Goal: Task Accomplishment & Management: Use online tool/utility

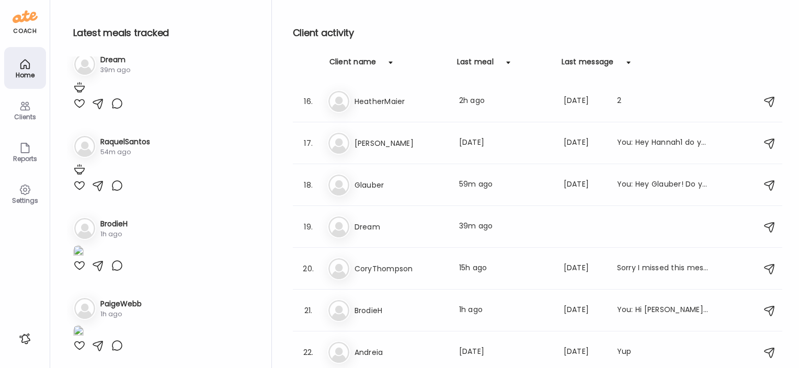
scroll to position [115, 0]
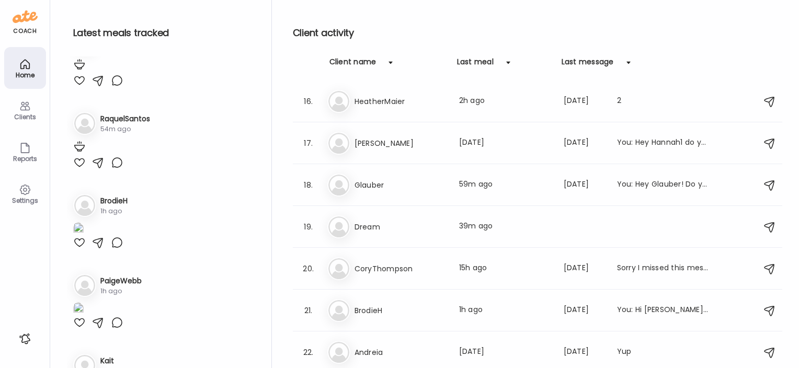
click at [85, 52] on img at bounding box center [84, 41] width 21 height 21
click at [359, 216] on div "Dr Dream Last meal: 39m ago" at bounding box center [538, 226] width 423 height 23
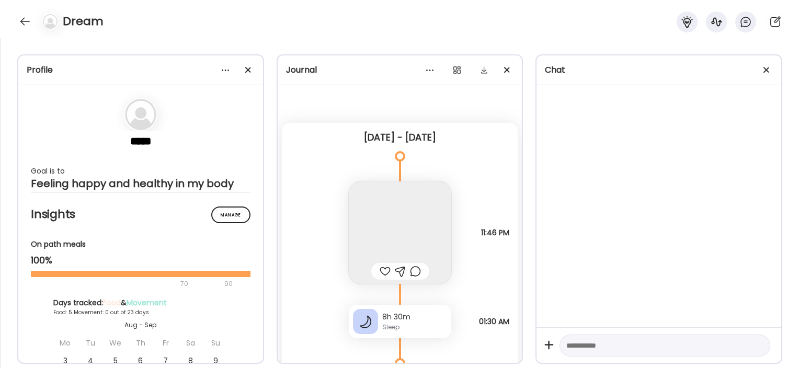
scroll to position [3023, 0]
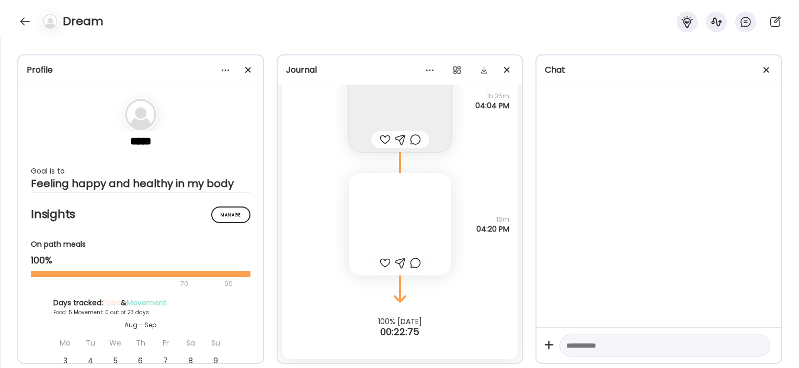
click at [359, 216] on div at bounding box center [400, 224] width 102 height 102
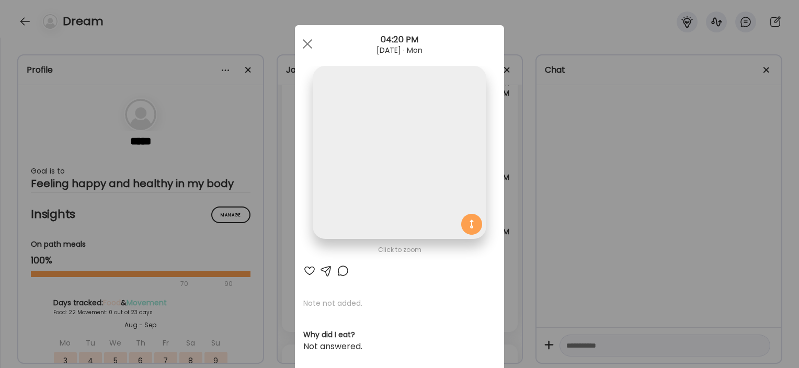
scroll to position [41511, 0]
click at [286, 178] on div "Ate Coach Dashboard Wahoo! It’s official Take a moment to set up your Coach Pro…" at bounding box center [399, 184] width 799 height 368
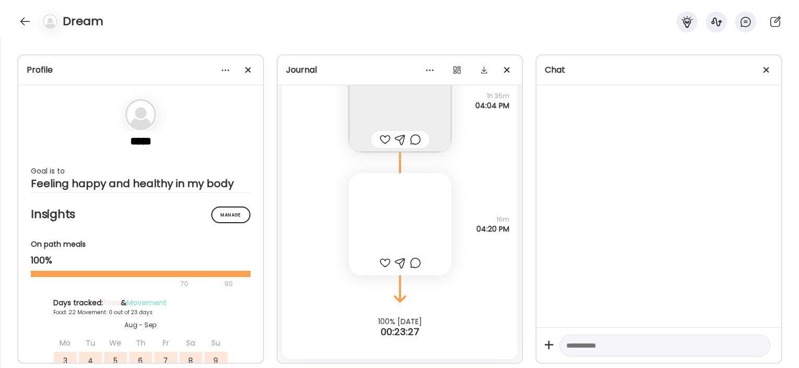
click at [273, 211] on div "Profile ***** Goal is to Feeling happy and healthy in my body Manage Insights O…" at bounding box center [399, 203] width 799 height 330
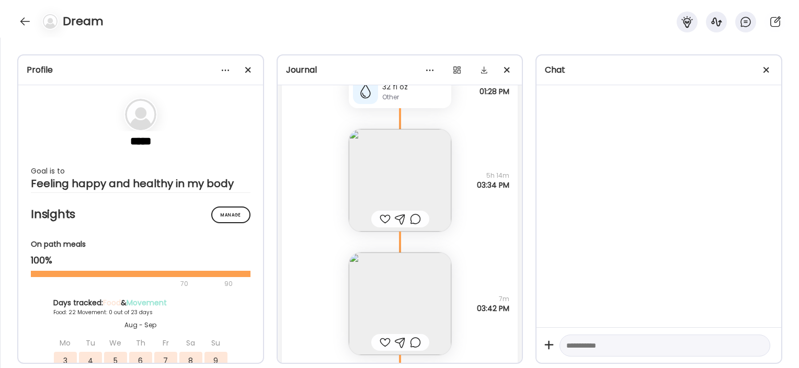
scroll to position [22648, 0]
click at [411, 88] on div "32 fl oz" at bounding box center [414, 85] width 65 height 11
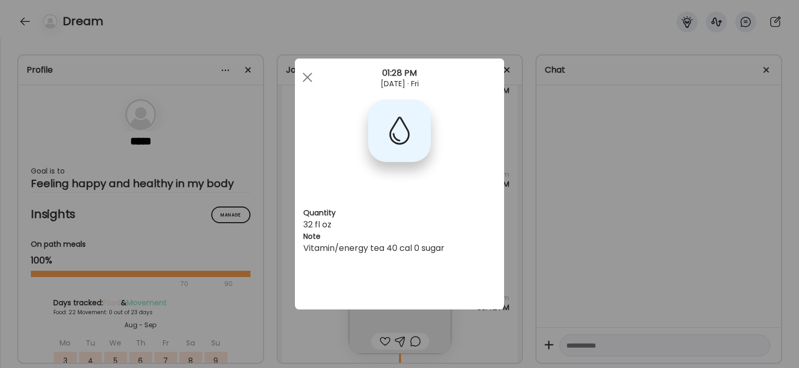
drag, startPoint x: 555, startPoint y: 115, endPoint x: 567, endPoint y: 205, distance: 90.6
click at [567, 205] on div "Ate Coach Dashboard Wahoo! It’s official Take a moment to set up your Coach Pro…" at bounding box center [399, 184] width 799 height 368
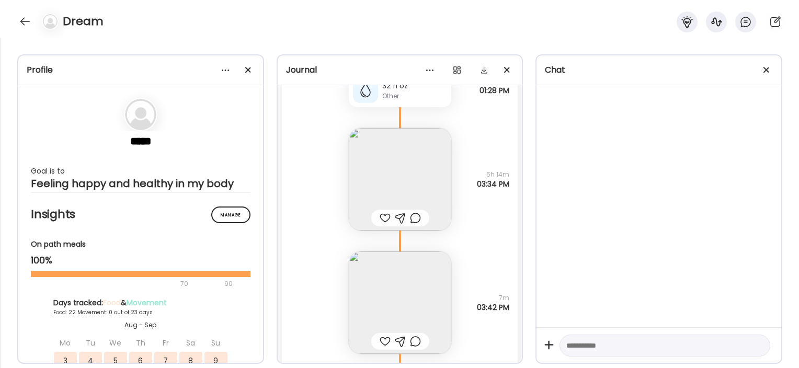
click at [567, 205] on div at bounding box center [658, 206] width 245 height 242
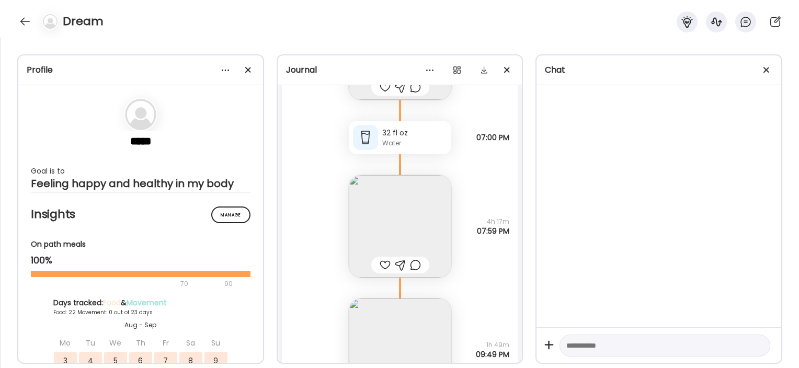
scroll to position [22903, 0]
click at [427, 199] on img at bounding box center [400, 225] width 102 height 102
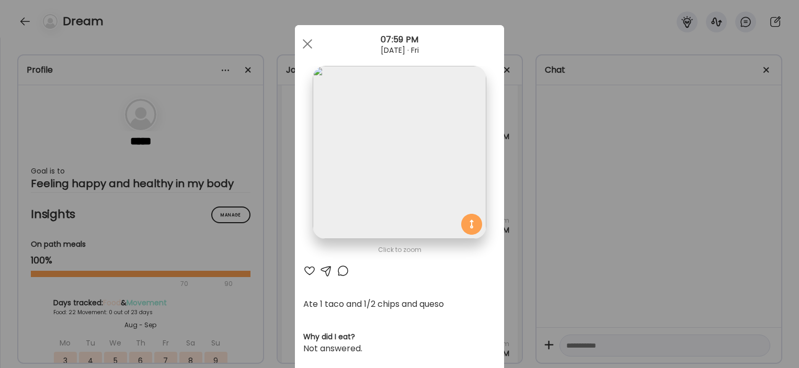
click at [493, 177] on section at bounding box center [399, 164] width 209 height 197
click at [520, 185] on div "Ate Coach Dashboard Wahoo! It’s official Take a moment to set up your Coach Pro…" at bounding box center [399, 184] width 799 height 368
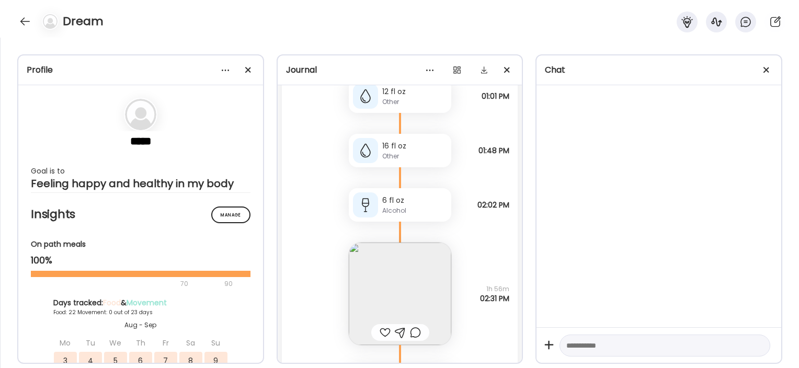
scroll to position [23854, 0]
click at [405, 94] on div "12 fl oz" at bounding box center [414, 92] width 65 height 11
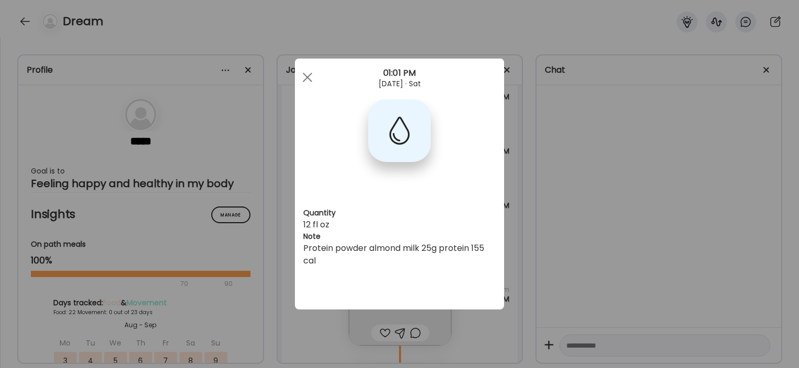
click at [644, 193] on div "Ate Coach Dashboard Wahoo! It’s official Take a moment to set up your Coach Pro…" at bounding box center [399, 184] width 799 height 368
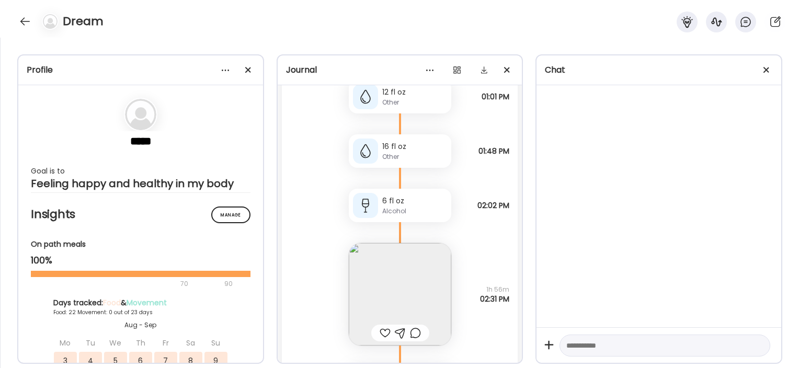
click at [404, 155] on div "Other" at bounding box center [414, 156] width 65 height 9
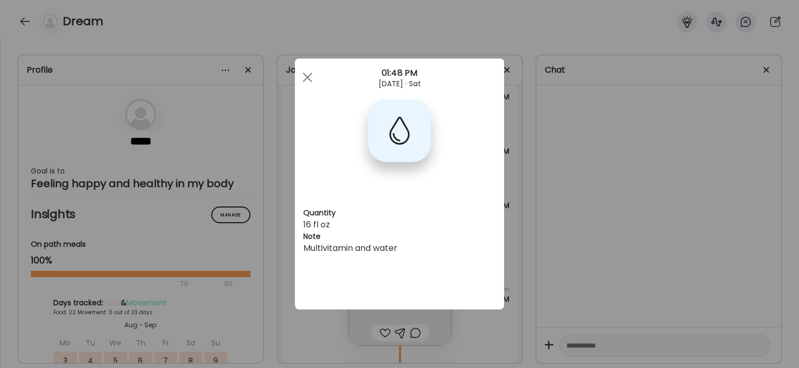
click at [617, 192] on div "Ate Coach Dashboard Wahoo! It’s official Take a moment to set up your Coach Pro…" at bounding box center [399, 184] width 799 height 368
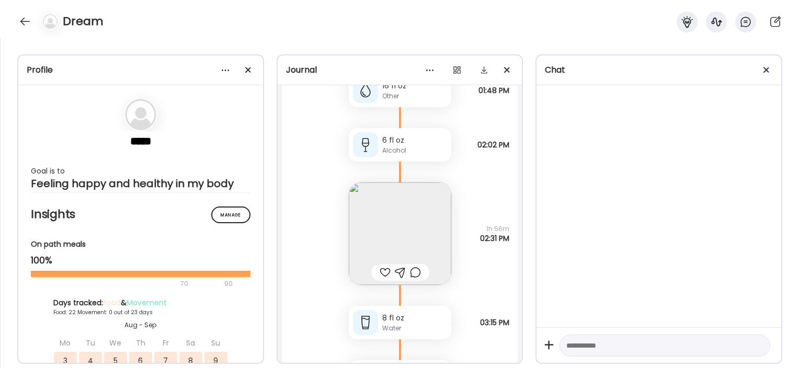
scroll to position [23915, 0]
click at [414, 202] on img at bounding box center [400, 233] width 102 height 102
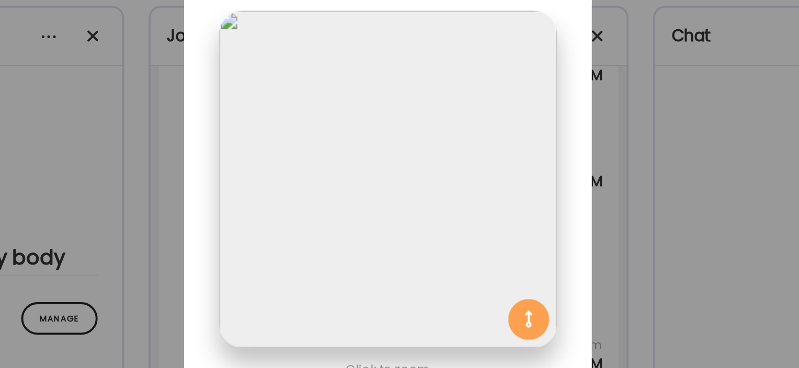
scroll to position [7, 0]
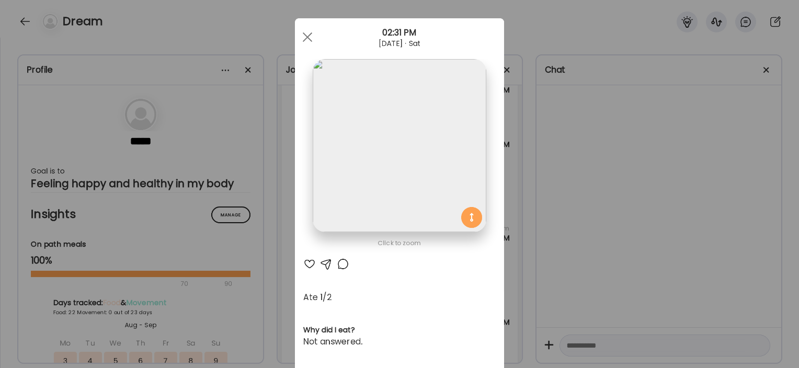
click at [676, 167] on div "Ate Coach Dashboard Wahoo! It’s official Take a moment to set up your Coach Pro…" at bounding box center [399, 184] width 799 height 368
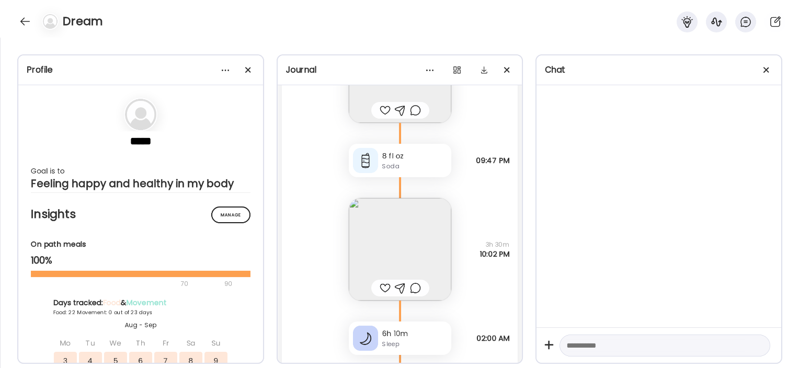
scroll to position [24310, 0]
click at [383, 247] on img at bounding box center [400, 248] width 102 height 102
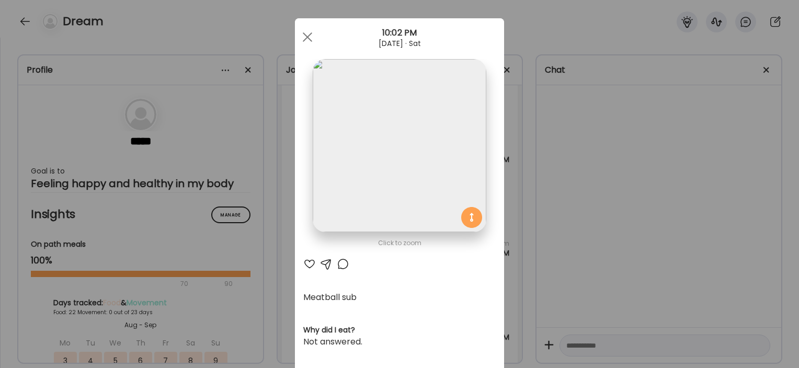
click at [256, 224] on div "Ate Coach Dashboard Wahoo! It’s official Take a moment to set up your Coach Pro…" at bounding box center [399, 184] width 799 height 368
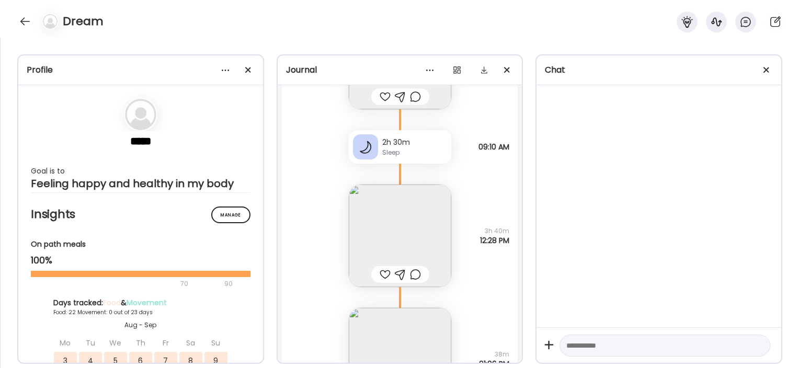
scroll to position [24892, 0]
click at [374, 219] on img at bounding box center [400, 234] width 102 height 102
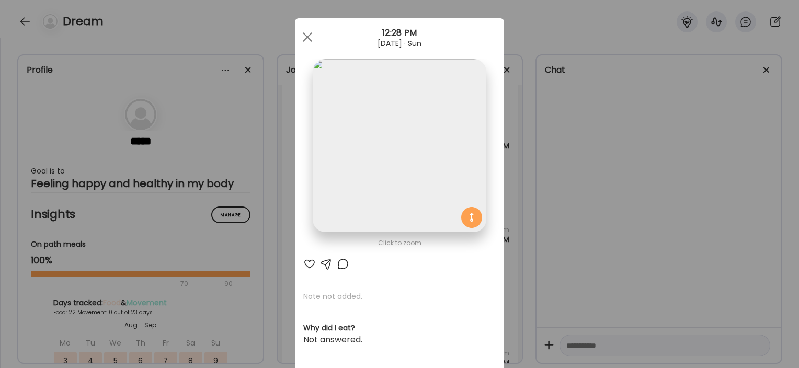
click at [273, 232] on div "Ate Coach Dashboard Wahoo! It’s official Take a moment to set up your Coach Pro…" at bounding box center [399, 184] width 799 height 368
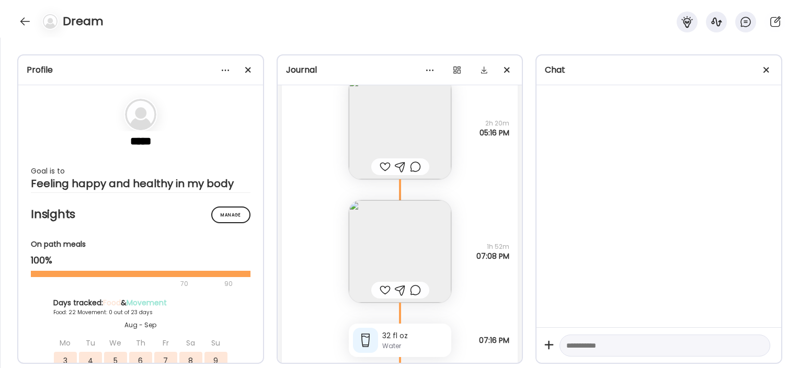
scroll to position [25482, 0]
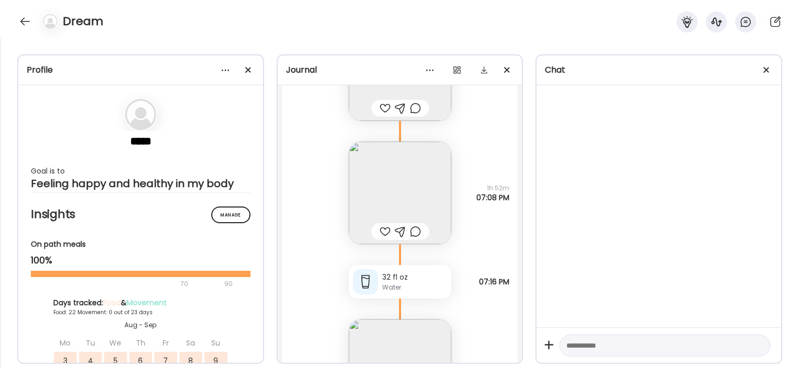
click at [401, 194] on img at bounding box center [400, 193] width 102 height 102
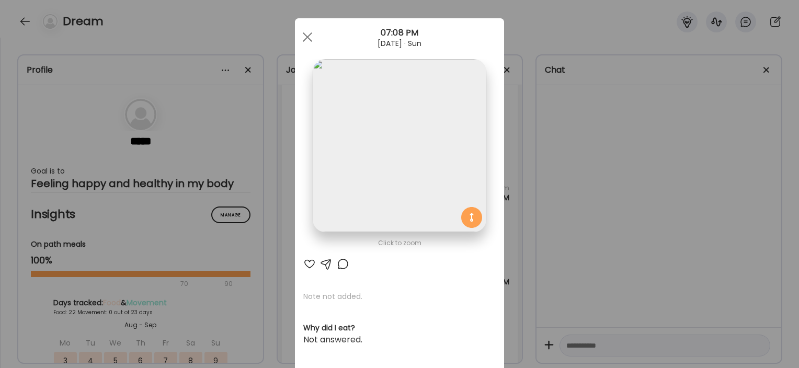
click at [262, 211] on div "Ate Coach Dashboard Wahoo! It’s official Take a moment to set up your Coach Pro…" at bounding box center [399, 184] width 799 height 368
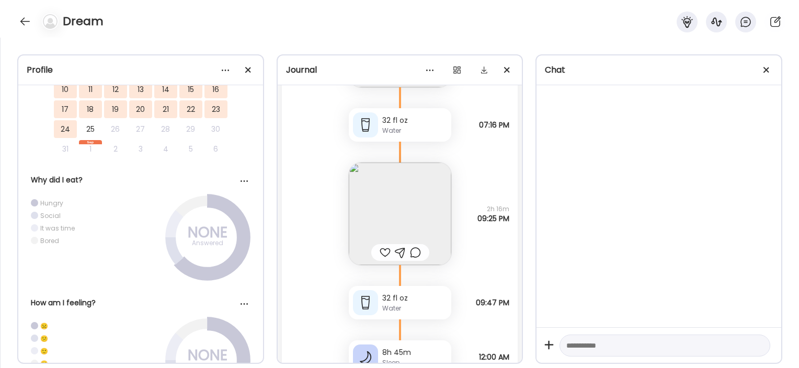
scroll to position [25640, 0]
click at [374, 207] on img at bounding box center [400, 213] width 102 height 102
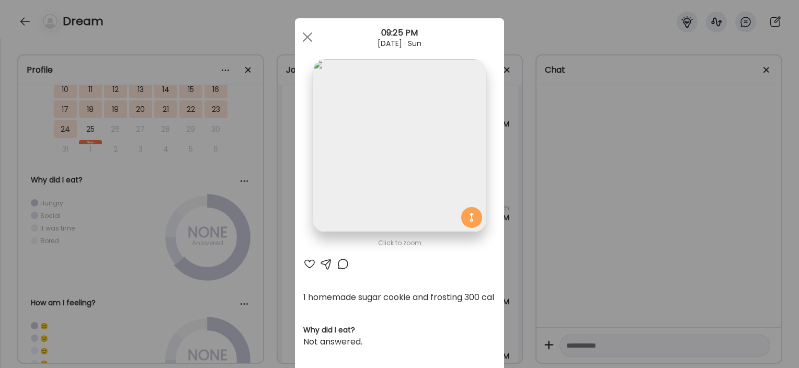
click at [230, 210] on div "Ate Coach Dashboard Wahoo! It’s official Take a moment to set up your Coach Pro…" at bounding box center [399, 184] width 799 height 368
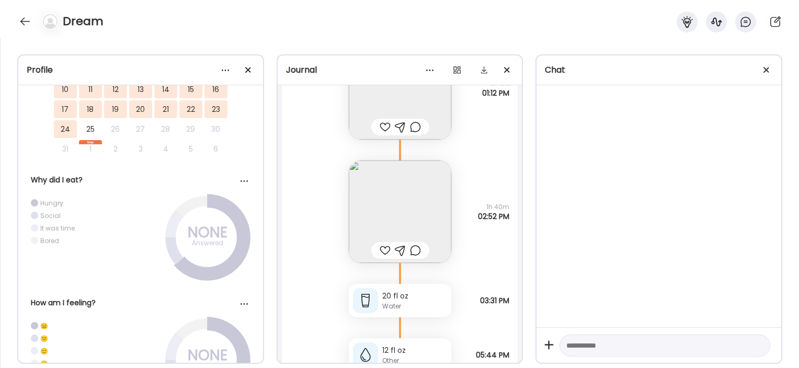
scroll to position [26614, 0]
click at [410, 189] on img at bounding box center [400, 212] width 102 height 102
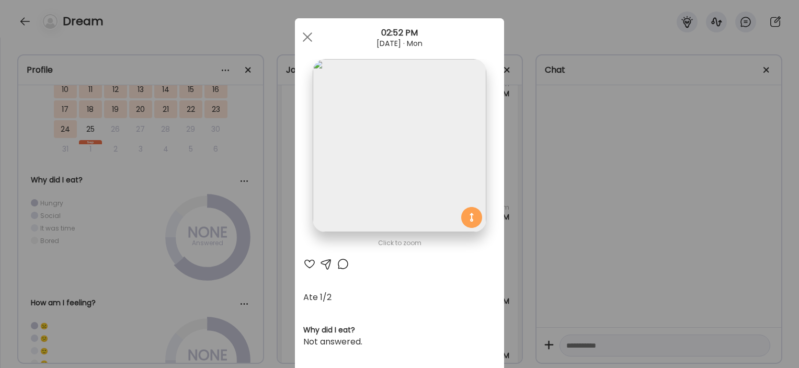
click at [257, 230] on div "Ate Coach Dashboard Wahoo! It’s official Take a moment to set up your Coach Pro…" at bounding box center [399, 184] width 799 height 368
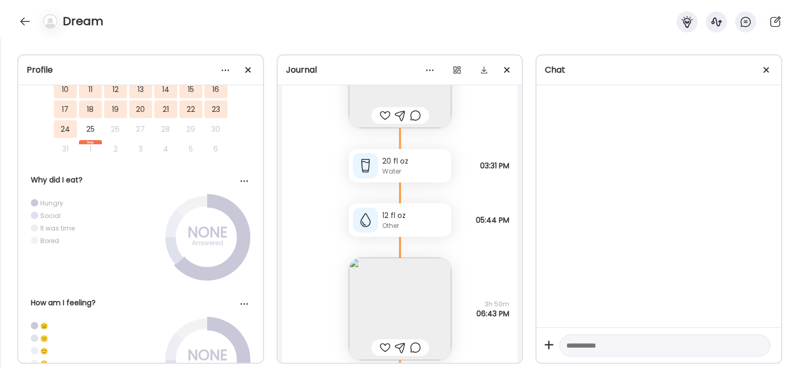
scroll to position [26779, 0]
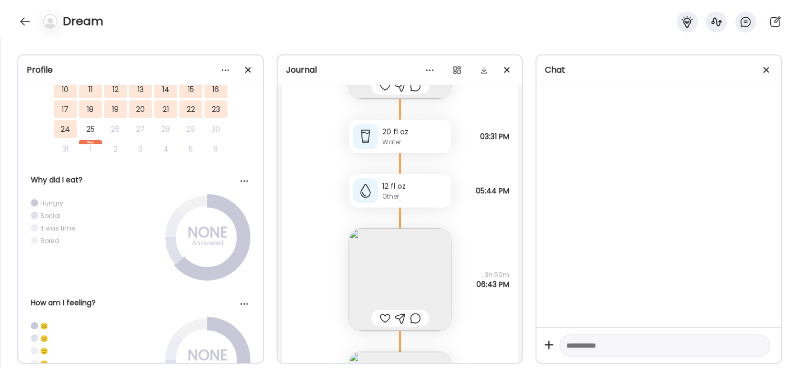
click at [406, 201] on div "12 fl oz Other" at bounding box center [400, 190] width 102 height 33
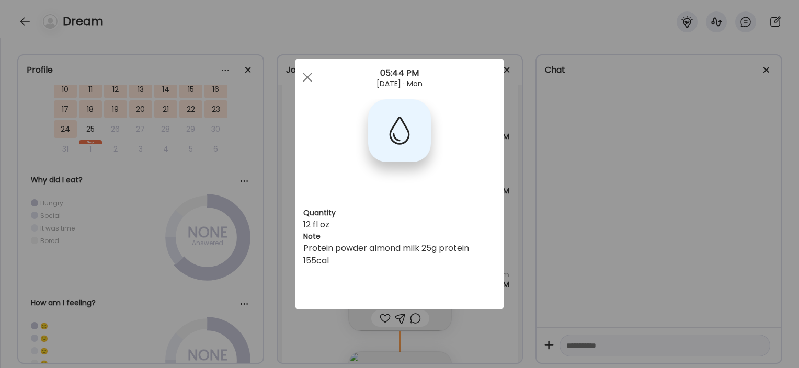
scroll to position [0, 0]
click at [587, 225] on div "Ate Coach Dashboard Wahoo! It’s official Take a moment to set up your Coach Pro…" at bounding box center [399, 184] width 799 height 368
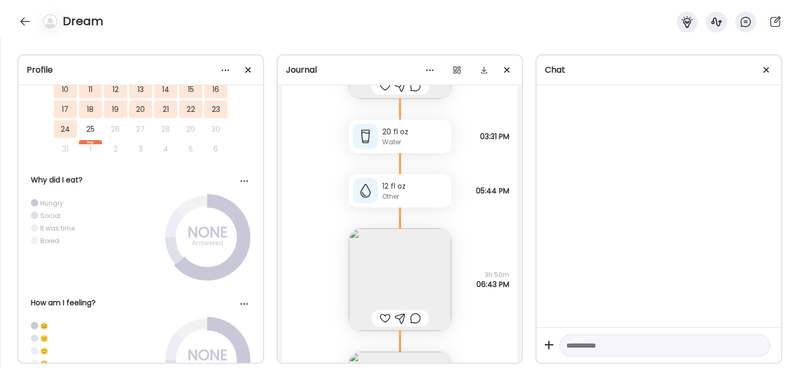
click at [410, 263] on img at bounding box center [400, 279] width 102 height 102
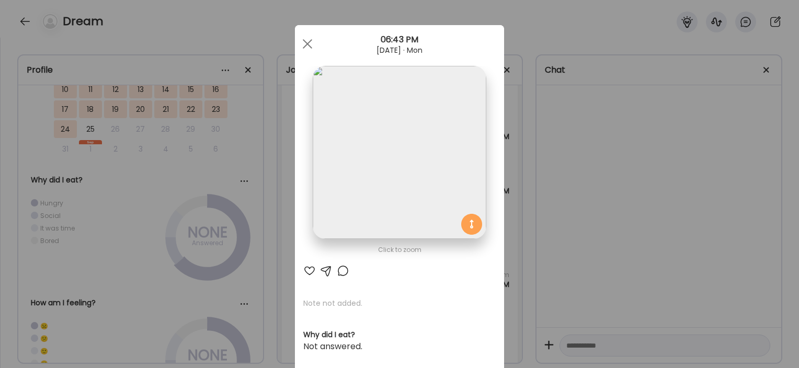
click at [533, 219] on div "Ate Coach Dashboard Wahoo! It’s official Take a moment to set up your Coach Pro…" at bounding box center [399, 184] width 799 height 368
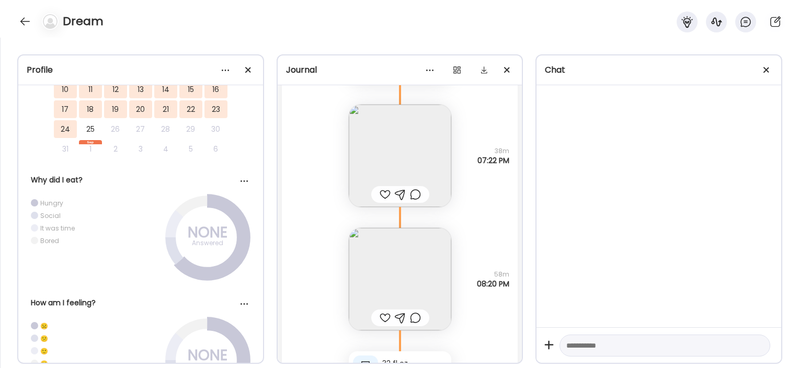
scroll to position [27026, 0]
click at [425, 162] on img at bounding box center [400, 156] width 102 height 102
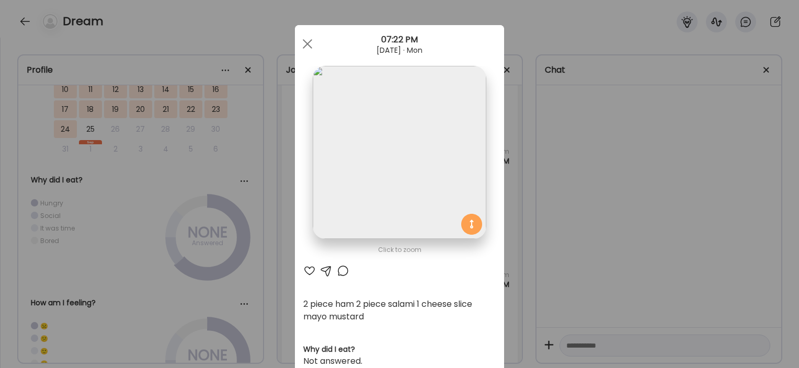
click at [560, 197] on div "Ate Coach Dashboard Wahoo! It’s official Take a moment to set up your Coach Pro…" at bounding box center [399, 184] width 799 height 368
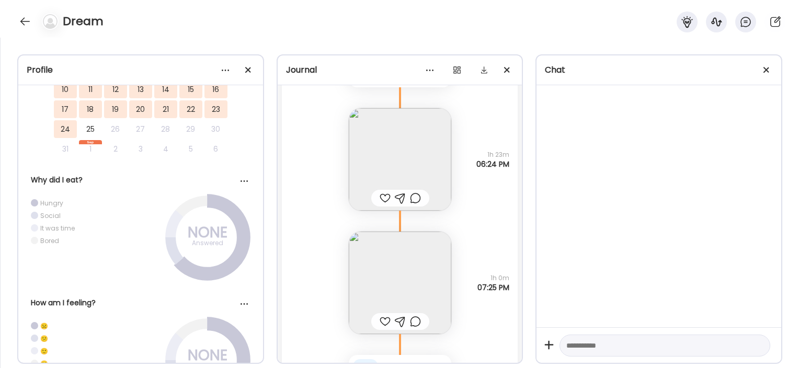
scroll to position [28072, 0]
click at [412, 108] on img at bounding box center [400, 159] width 102 height 102
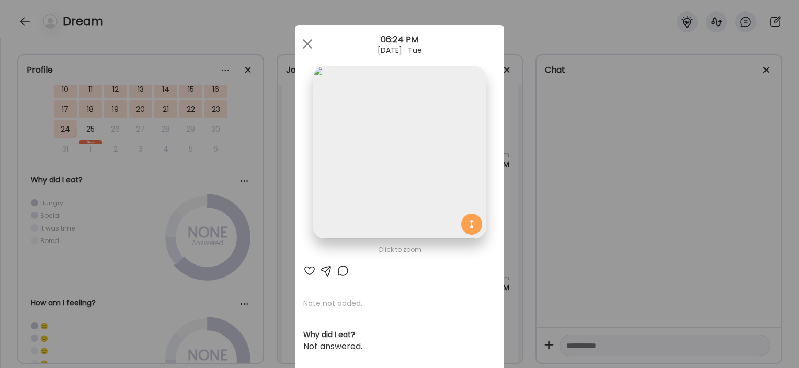
click at [631, 50] on div "Ate Coach Dashboard Wahoo! It’s official Take a moment to set up your Coach Pro…" at bounding box center [399, 184] width 799 height 368
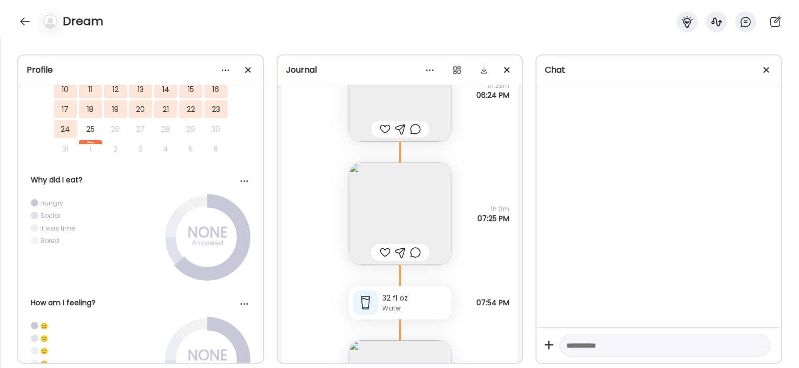
scroll to position [28150, 0]
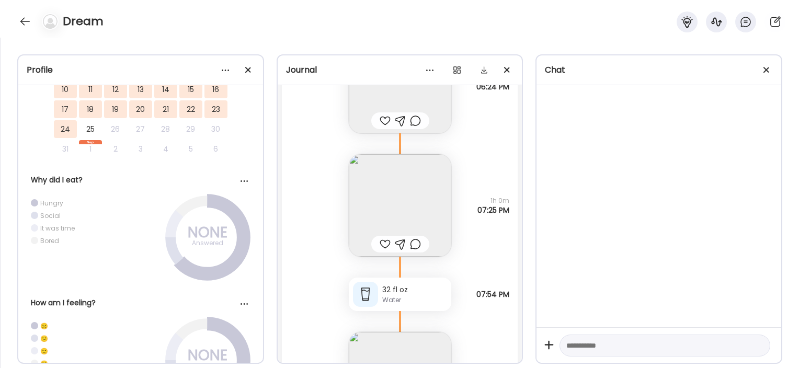
click at [390, 182] on img at bounding box center [400, 205] width 102 height 102
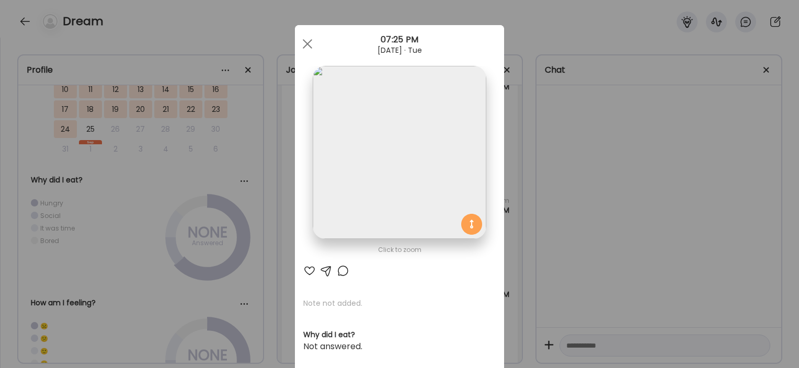
click at [249, 236] on div "Ate Coach Dashboard Wahoo! It’s official Take a moment to set up your Coach Pro…" at bounding box center [399, 184] width 799 height 368
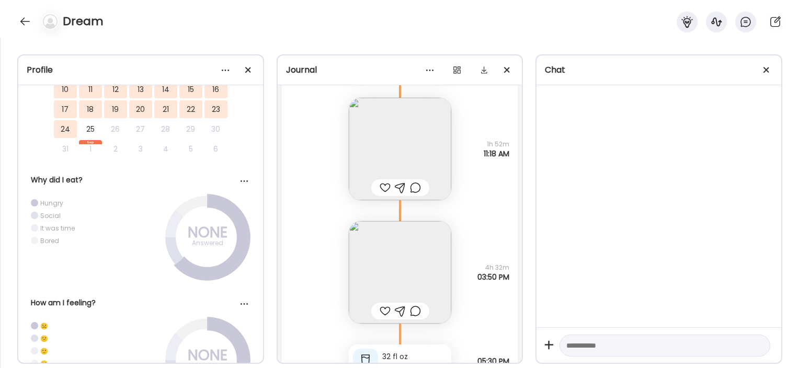
scroll to position [30119, 0]
click at [401, 88] on icon at bounding box center [399, 81] width 63 height 21
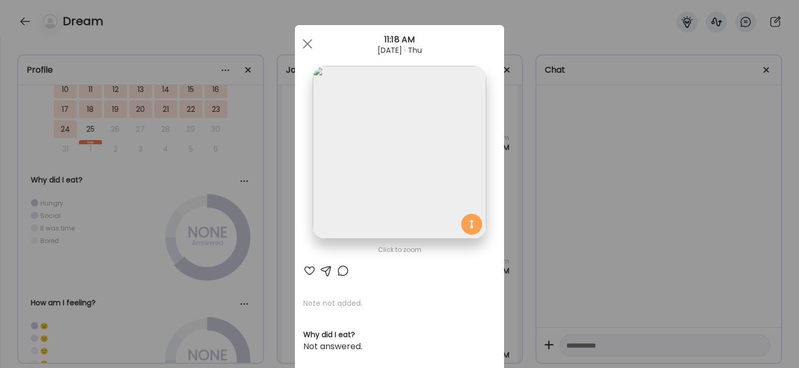
click at [239, 235] on div "Ate Coach Dashboard Wahoo! It’s official Take a moment to set up your Coach Pro…" at bounding box center [399, 184] width 799 height 368
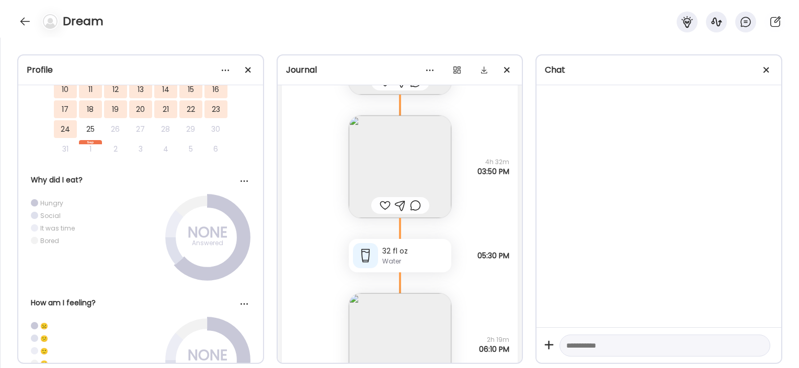
scroll to position [30219, 0]
click at [413, 181] on img at bounding box center [400, 166] width 102 height 102
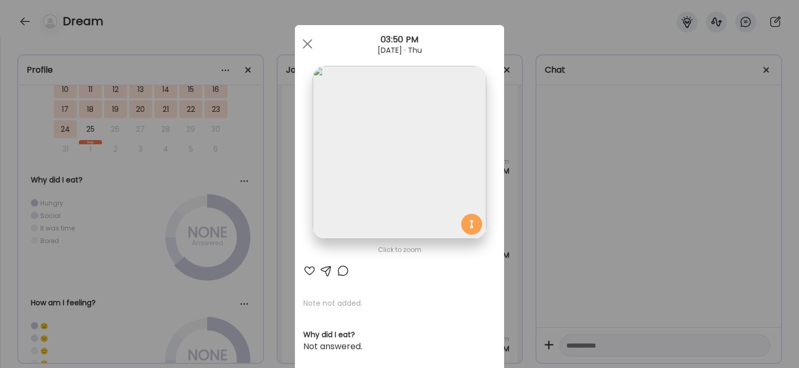
click at [563, 132] on div "Ate Coach Dashboard Wahoo! It’s official Take a moment to set up your Coach Pro…" at bounding box center [399, 184] width 799 height 368
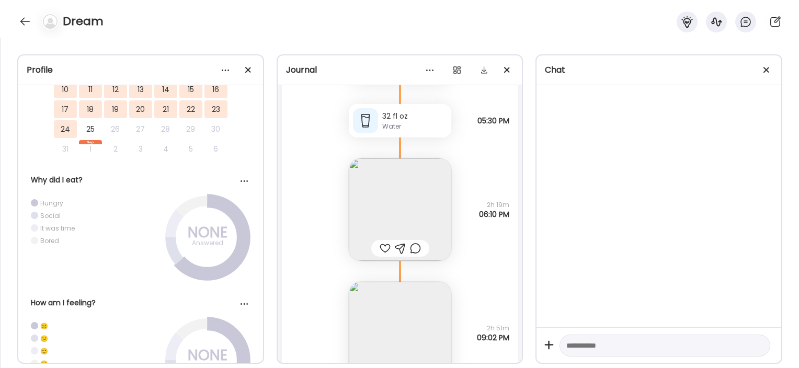
scroll to position [30355, 0]
click at [391, 215] on img at bounding box center [400, 208] width 102 height 102
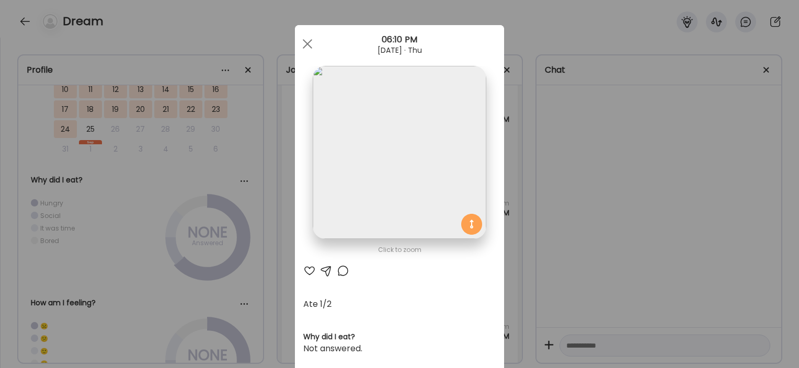
click at [268, 133] on div "Ate Coach Dashboard Wahoo! It’s official Take a moment to set up your Coach Pro…" at bounding box center [399, 184] width 799 height 368
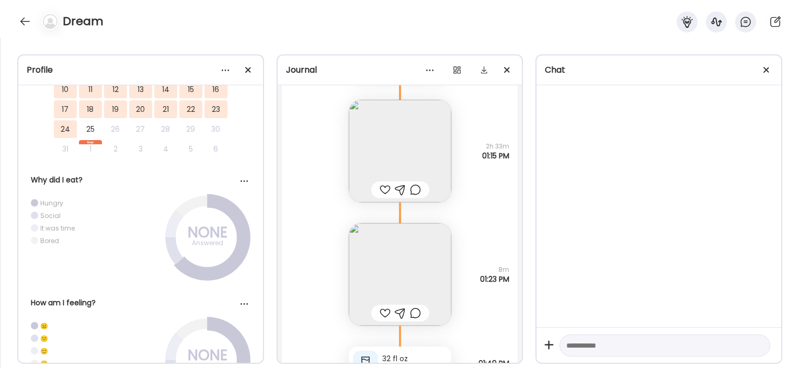
scroll to position [32211, 0]
click at [395, 133] on img at bounding box center [400, 150] width 102 height 102
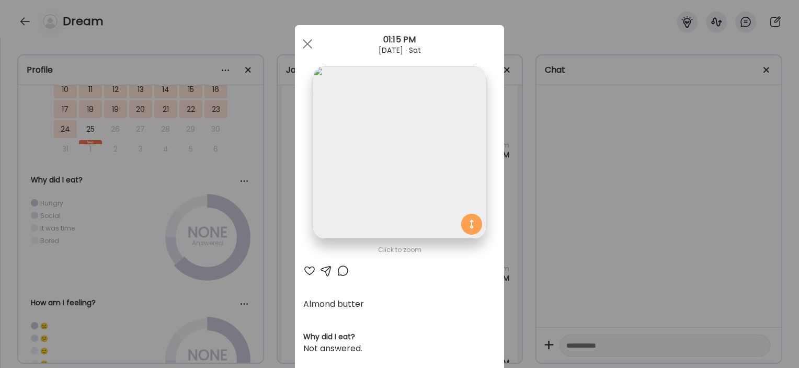
click at [247, 171] on div "Ate Coach Dashboard Wahoo! It’s official Take a moment to set up your Coach Pro…" at bounding box center [399, 184] width 799 height 368
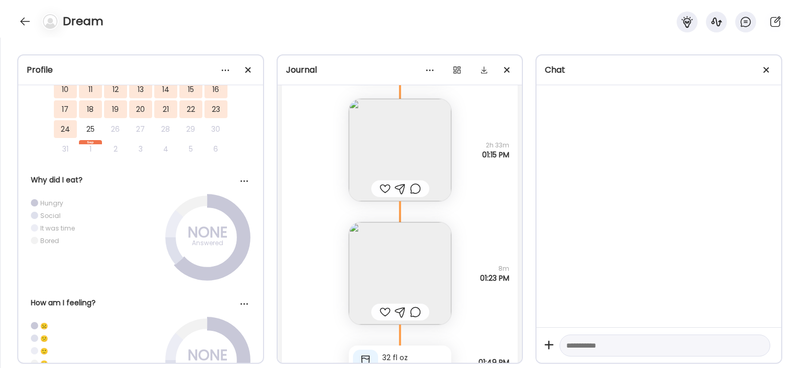
click at [367, 245] on img at bounding box center [400, 273] width 102 height 102
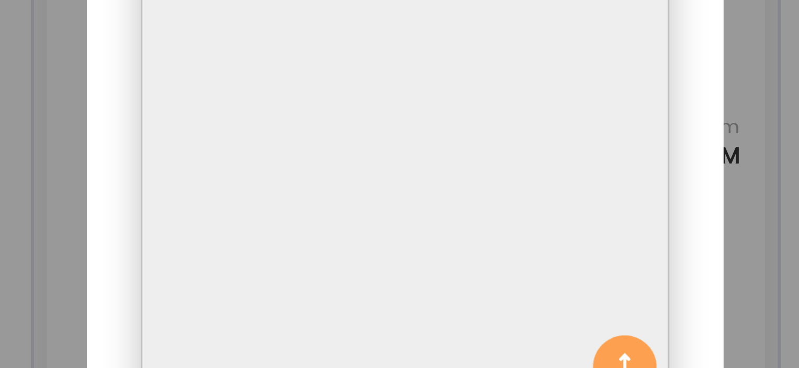
drag, startPoint x: 396, startPoint y: 155, endPoint x: 334, endPoint y: 203, distance: 78.9
click at [334, 203] on img at bounding box center [399, 152] width 173 height 173
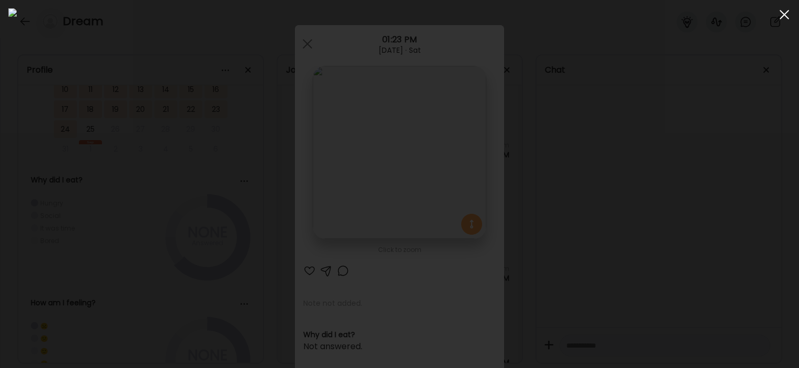
click at [792, 14] on div at bounding box center [784, 14] width 21 height 21
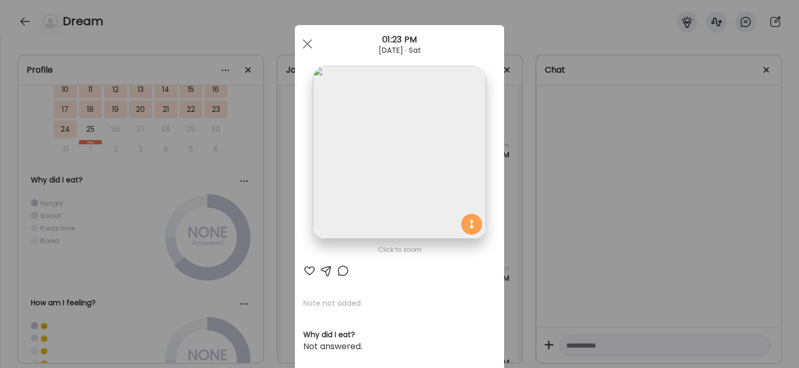
click at [563, 183] on div "Ate Coach Dashboard Wahoo! It’s official Take a moment to set up your Coach Pro…" at bounding box center [399, 184] width 799 height 368
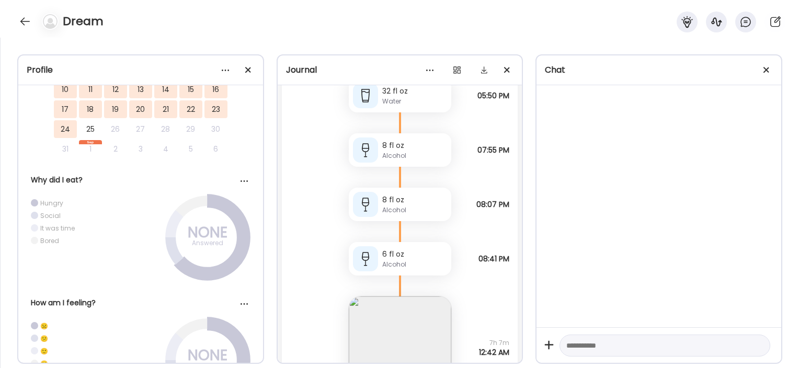
scroll to position [32780, 0]
click at [424, 166] on icon at bounding box center [399, 176] width 63 height 21
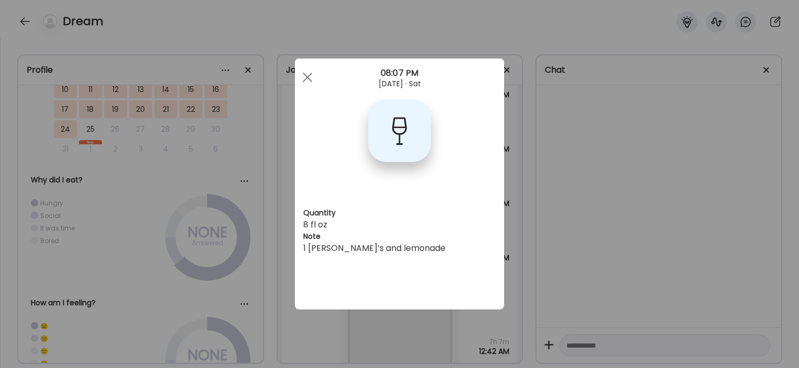
click at [521, 191] on div "Ate Coach Dashboard Wahoo! It’s official Take a moment to set up your Coach Pro…" at bounding box center [399, 184] width 799 height 368
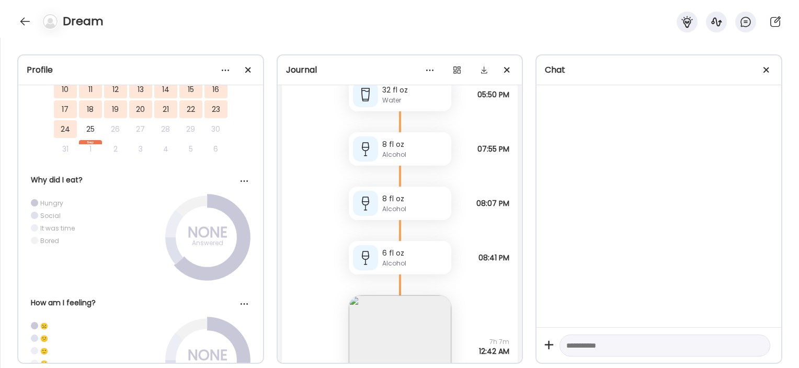
click at [406, 211] on div "Alcohol" at bounding box center [414, 208] width 65 height 9
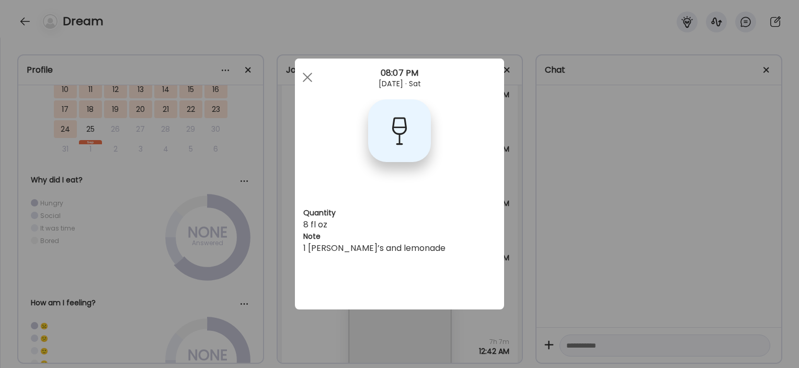
click at [492, 188] on div "Quantity 8 fl oz Note 1 oz [PERSON_NAME]’s and lemonade" at bounding box center [399, 184] width 209 height 251
click at [503, 208] on div "Quantity 8 fl oz Note 1 oz [PERSON_NAME]’s and lemonade" at bounding box center [399, 184] width 209 height 251
click at [519, 212] on div "Ate Coach Dashboard Wahoo! It’s official Take a moment to set up your Coach Pro…" at bounding box center [399, 184] width 799 height 368
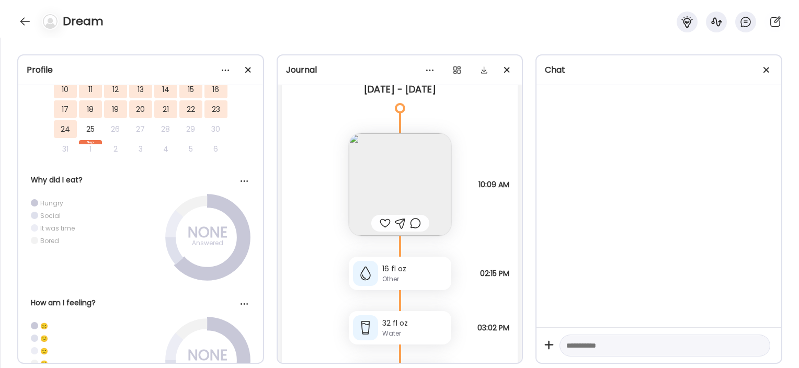
scroll to position [34609, 0]
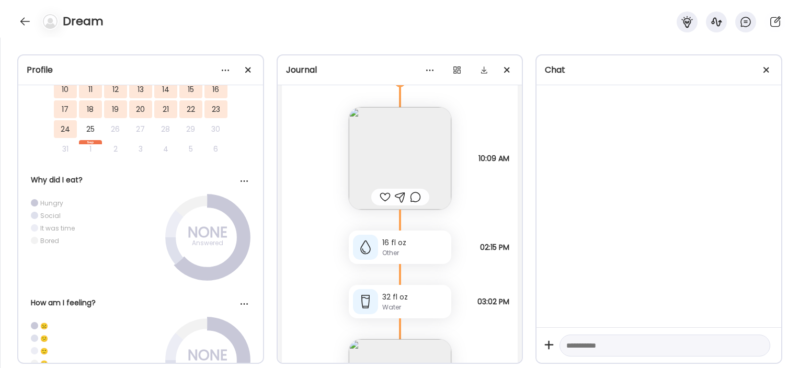
click at [404, 140] on img at bounding box center [400, 158] width 102 height 102
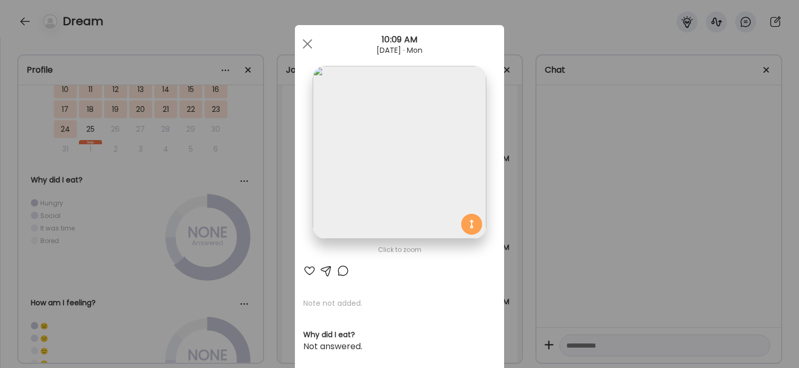
click at [286, 208] on div "Ate Coach Dashboard Wahoo! It’s official Take a moment to set up your Coach Pro…" at bounding box center [399, 184] width 799 height 368
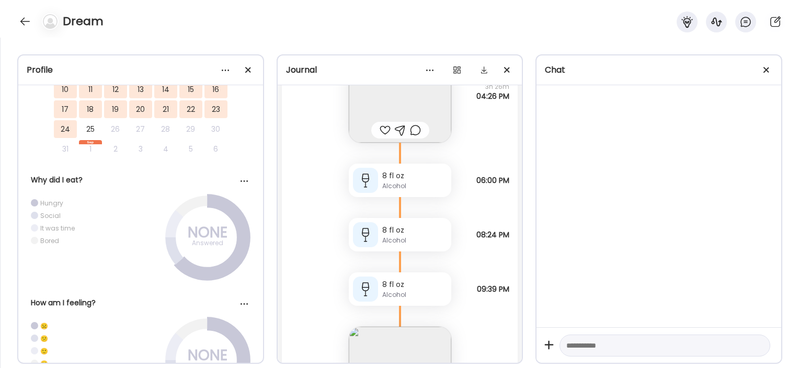
scroll to position [36259, 0]
click at [19, 17] on div at bounding box center [25, 21] width 17 height 17
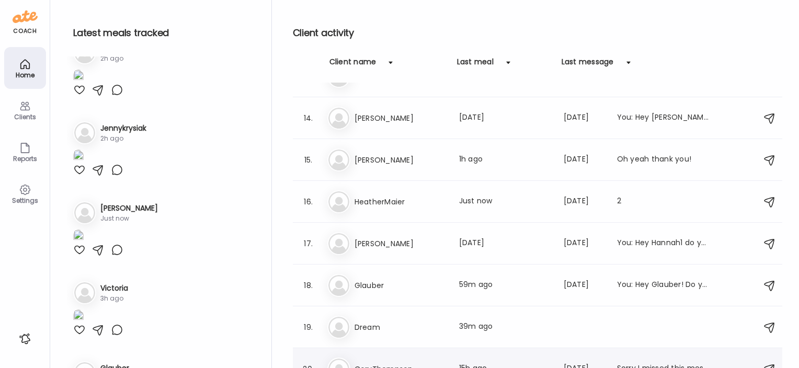
scroll to position [629, 0]
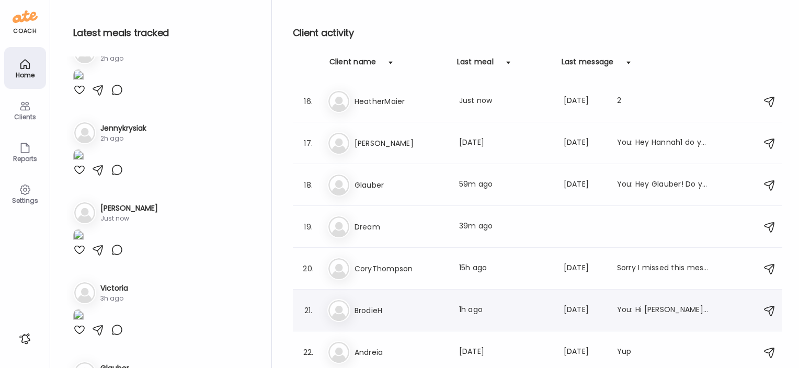
click at [364, 317] on div "Br BrodieH Last meal: 1h ago Last message: [DATE] You: Hi [PERSON_NAME]! Do you…" at bounding box center [538, 310] width 423 height 23
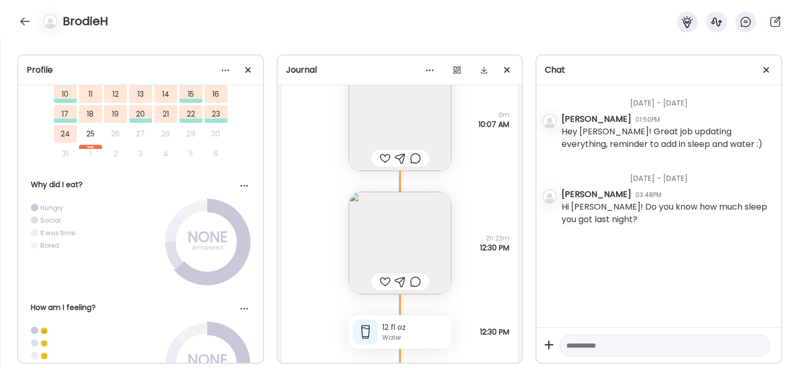
scroll to position [16953, 0]
click at [393, 251] on img at bounding box center [400, 243] width 102 height 102
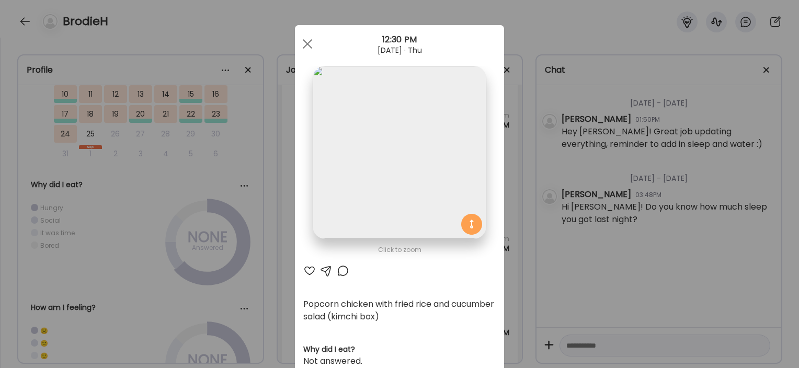
click at [271, 250] on div "Ate Coach Dashboard Wahoo! It’s official Take a moment to set up your Coach Pro…" at bounding box center [399, 184] width 799 height 368
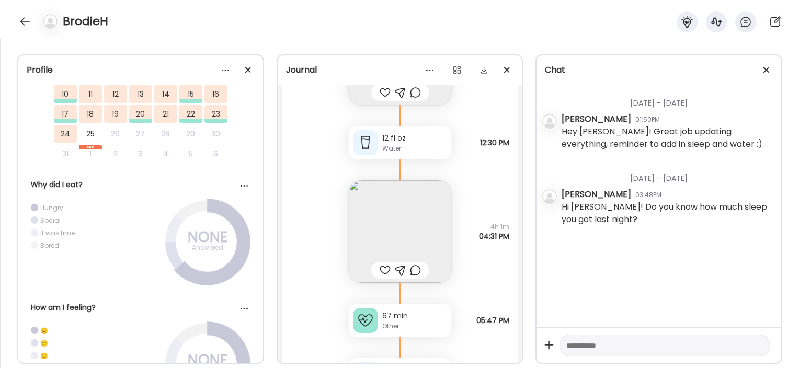
scroll to position [17143, 0]
click at [360, 222] on img at bounding box center [400, 231] width 102 height 102
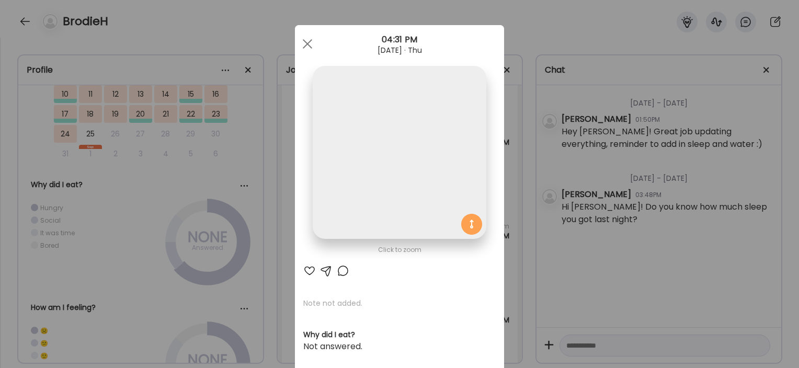
click at [256, 236] on div "Ate Coach Dashboard Wahoo! It’s official Take a moment to set up your Coach Pro…" at bounding box center [399, 184] width 799 height 368
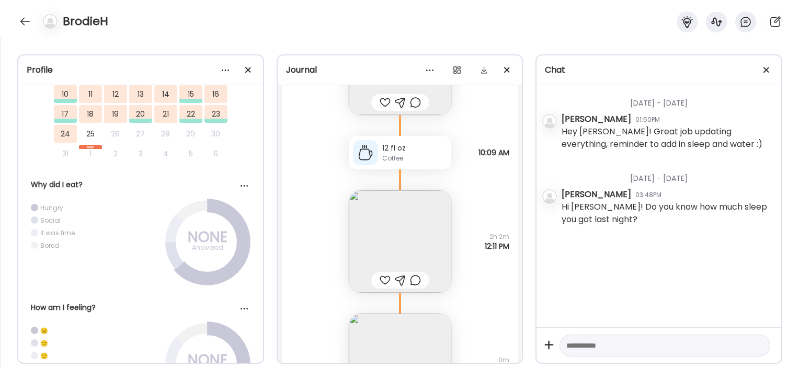
scroll to position [17936, 0]
click at [401, 235] on img at bounding box center [400, 241] width 102 height 102
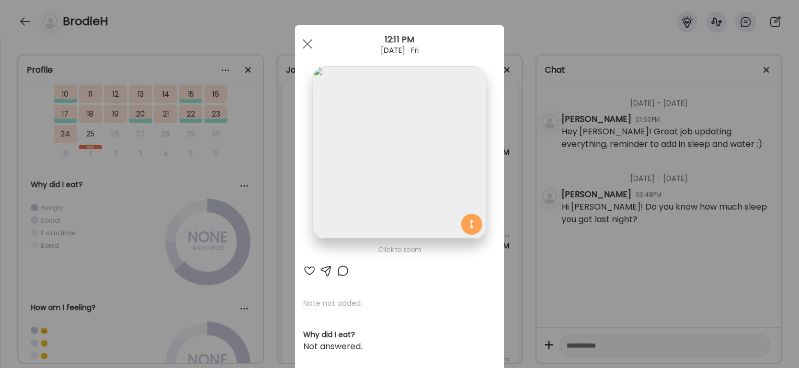
click at [261, 278] on div "Ate Coach Dashboard Wahoo! It’s official Take a moment to set up your Coach Pro…" at bounding box center [399, 184] width 799 height 368
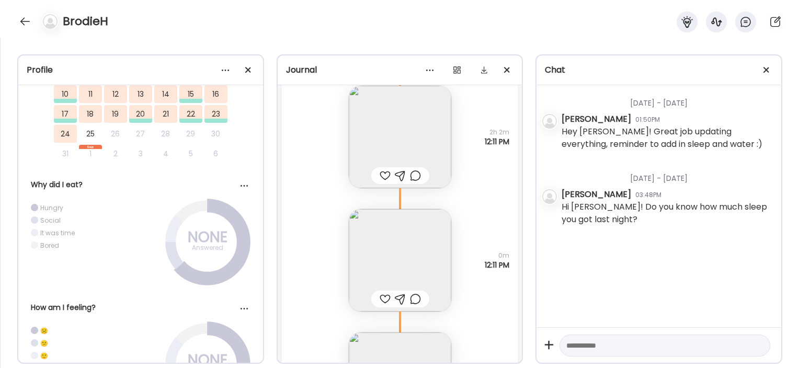
scroll to position [18116, 0]
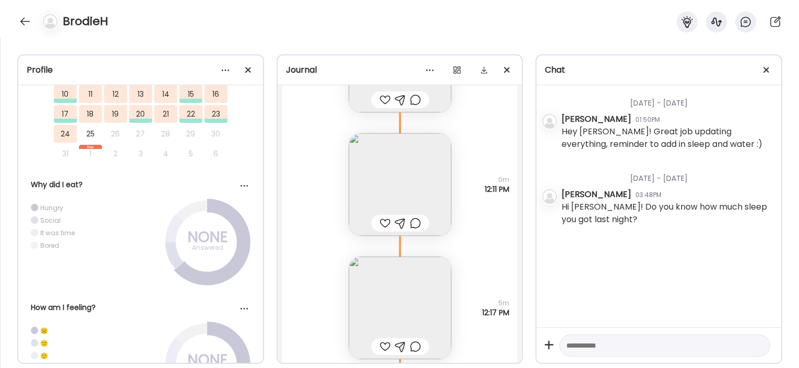
click at [383, 332] on img at bounding box center [400, 308] width 102 height 102
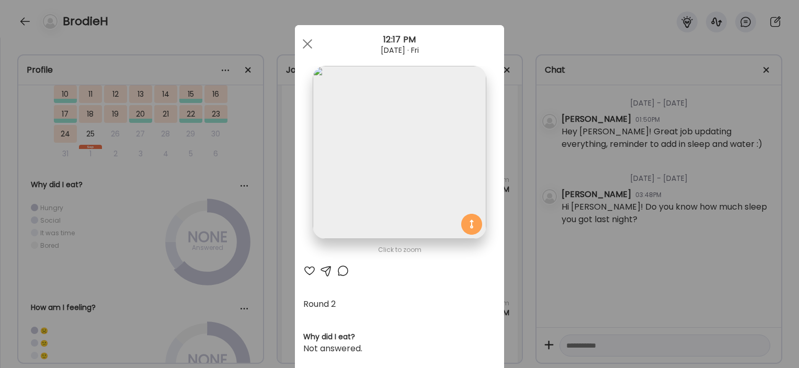
click at [261, 267] on div "Ate Coach Dashboard Wahoo! It’s official Take a moment to set up your Coach Pro…" at bounding box center [399, 184] width 799 height 368
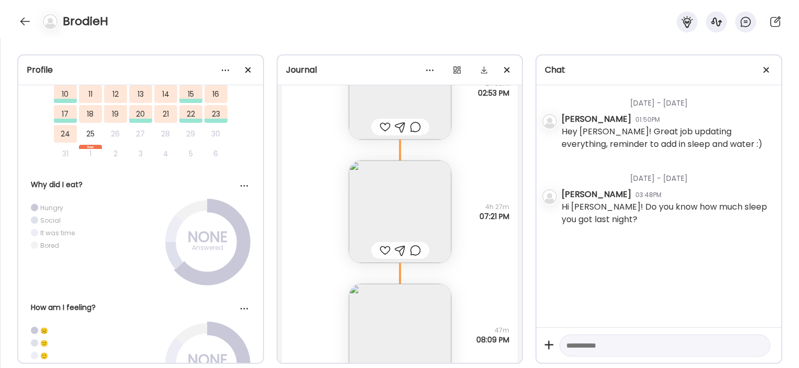
scroll to position [18459, 0]
click at [368, 190] on img at bounding box center [400, 211] width 102 height 102
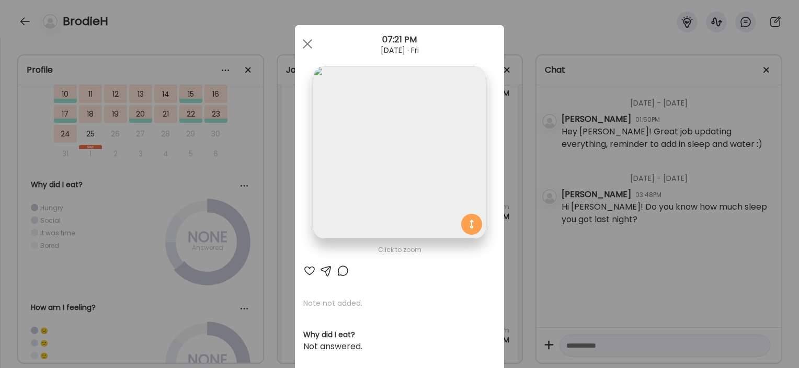
click at [266, 186] on div "Ate Coach Dashboard Wahoo! It’s official Take a moment to set up your Coach Pro…" at bounding box center [399, 184] width 799 height 368
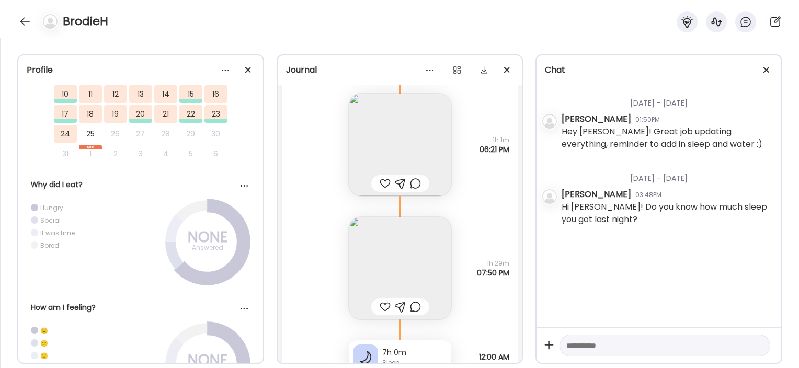
scroll to position [19329, 0]
click at [366, 245] on img at bounding box center [400, 268] width 102 height 102
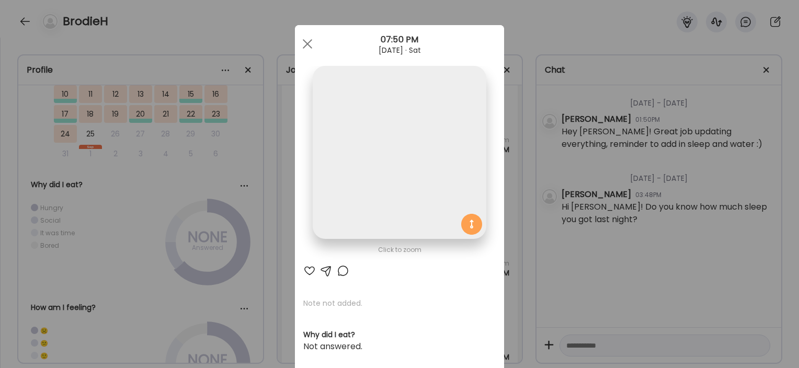
click at [239, 261] on div "Ate Coach Dashboard Wahoo! It’s official Take a moment to set up your Coach Pro…" at bounding box center [399, 184] width 799 height 368
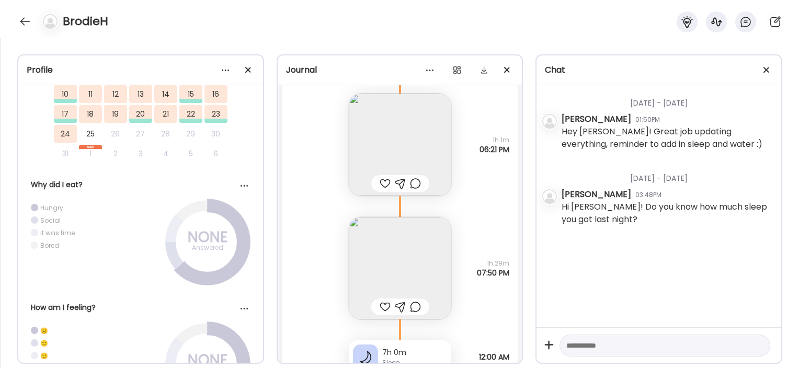
click at [378, 115] on img at bounding box center [400, 145] width 102 height 102
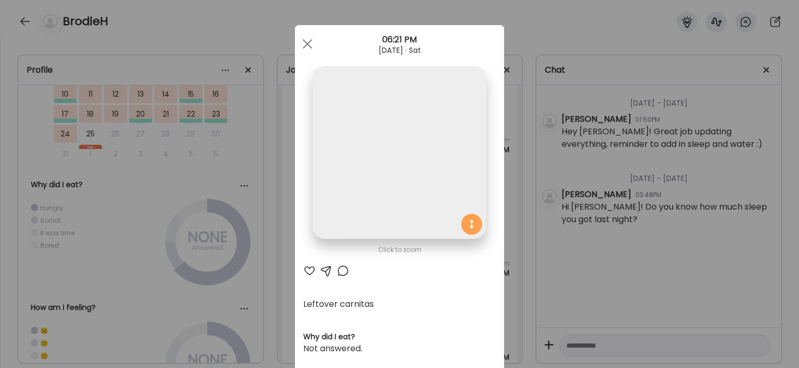
click at [245, 246] on div "Ate Coach Dashboard Wahoo! It’s official Take a moment to set up your Coach Pro…" at bounding box center [399, 184] width 799 height 368
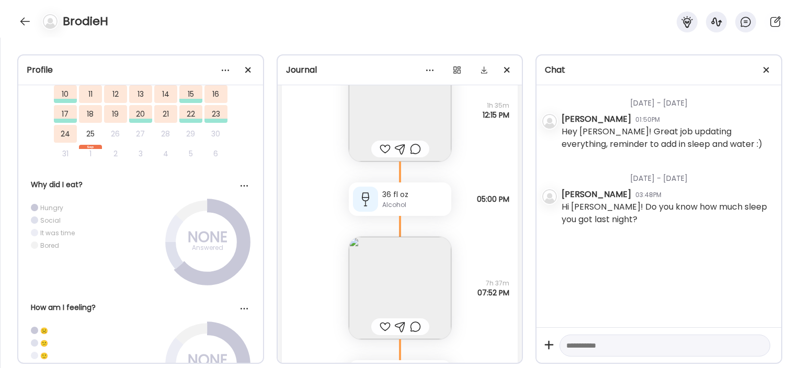
scroll to position [20221, 0]
click at [377, 213] on div "36 fl oz Alcohol" at bounding box center [400, 198] width 102 height 33
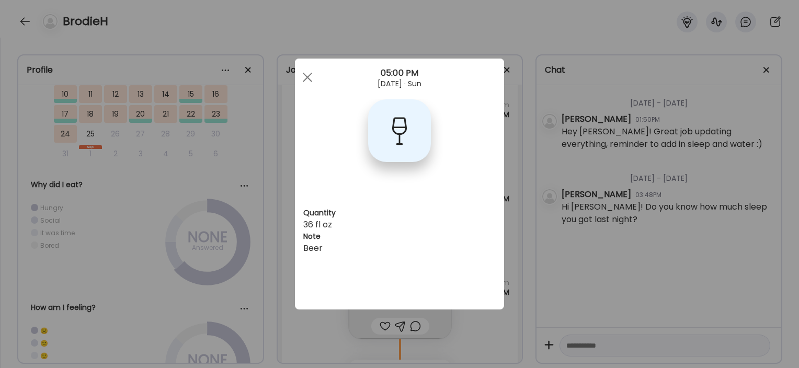
click at [263, 224] on div "Ate Coach Dashboard Wahoo! It’s official Take a moment to set up your Coach Pro…" at bounding box center [399, 184] width 799 height 368
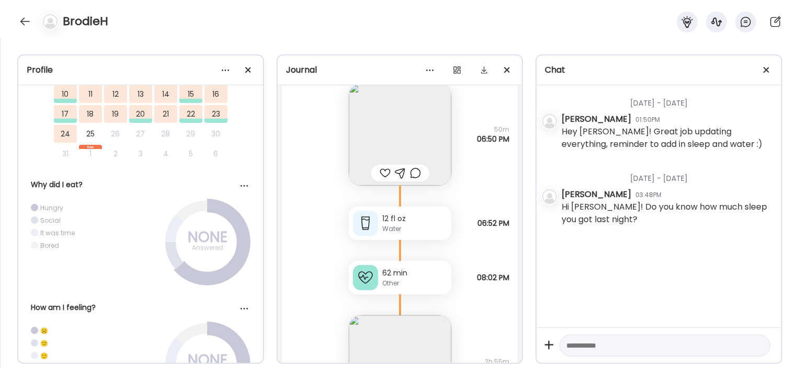
scroll to position [21222, 0]
click at [358, 133] on img at bounding box center [400, 135] width 102 height 102
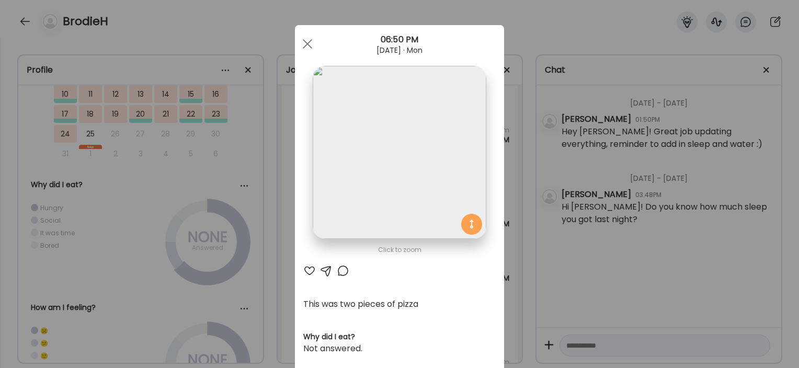
click at [260, 203] on div "Ate Coach Dashboard Wahoo! It’s official Take a moment to set up your Coach Pro…" at bounding box center [399, 184] width 799 height 368
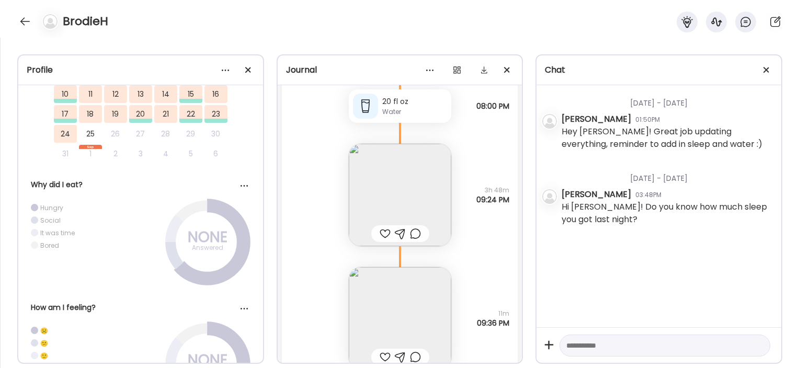
scroll to position [22321, 0]
click at [405, 178] on img at bounding box center [400, 195] width 102 height 102
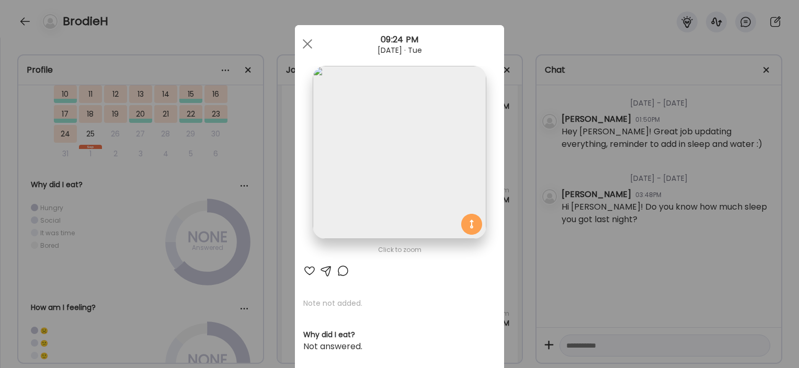
click at [258, 215] on div "Ate Coach Dashboard Wahoo! It’s official Take a moment to set up your Coach Pro…" at bounding box center [399, 184] width 799 height 368
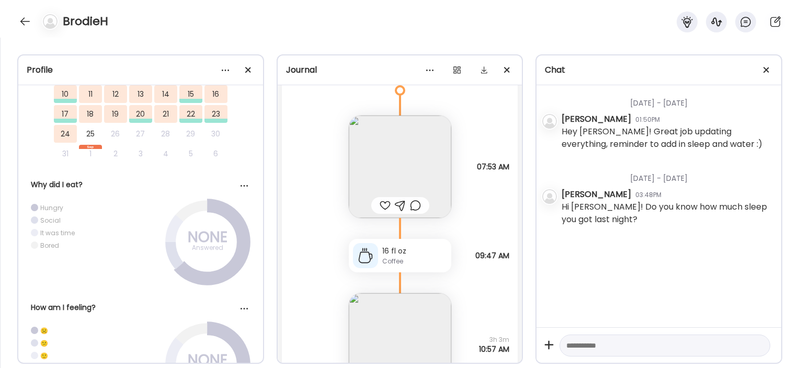
scroll to position [22742, 0]
click at [358, 146] on img at bounding box center [400, 166] width 102 height 102
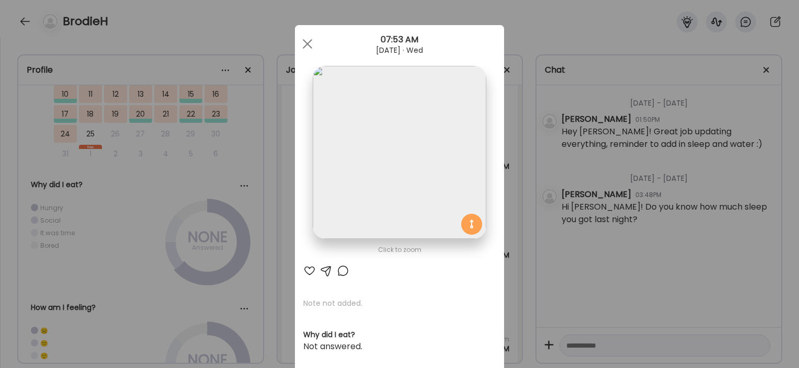
click at [234, 255] on div "Ate Coach Dashboard Wahoo! It’s official Take a moment to set up your Coach Pro…" at bounding box center [399, 184] width 799 height 368
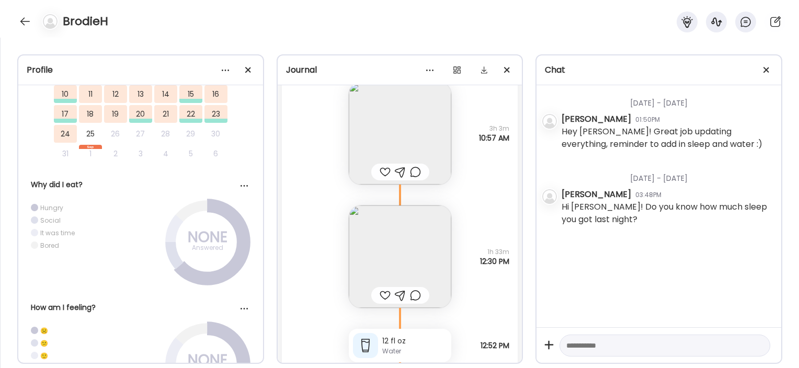
scroll to position [22954, 0]
click at [365, 228] on img at bounding box center [400, 255] width 102 height 102
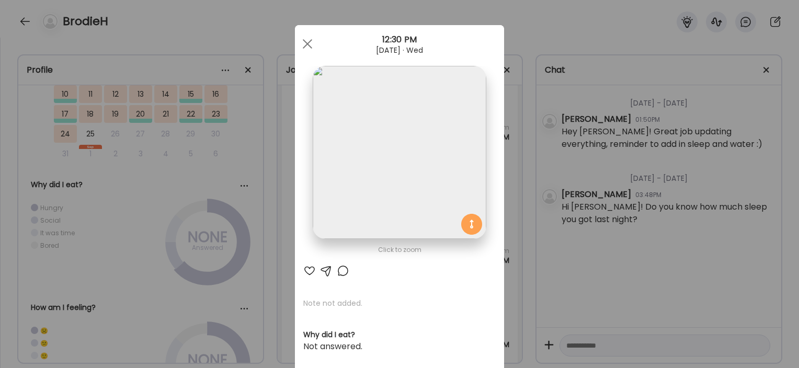
click at [270, 284] on div "Ate Coach Dashboard Wahoo! It’s official Take a moment to set up your Coach Pro…" at bounding box center [399, 184] width 799 height 368
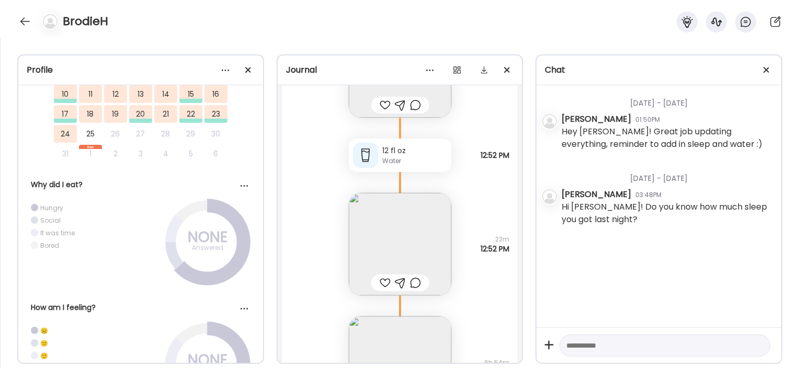
scroll to position [23246, 0]
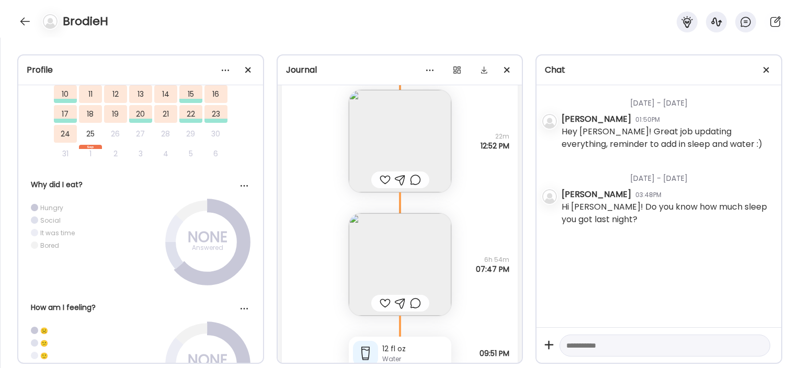
click at [368, 258] on img at bounding box center [400, 264] width 102 height 102
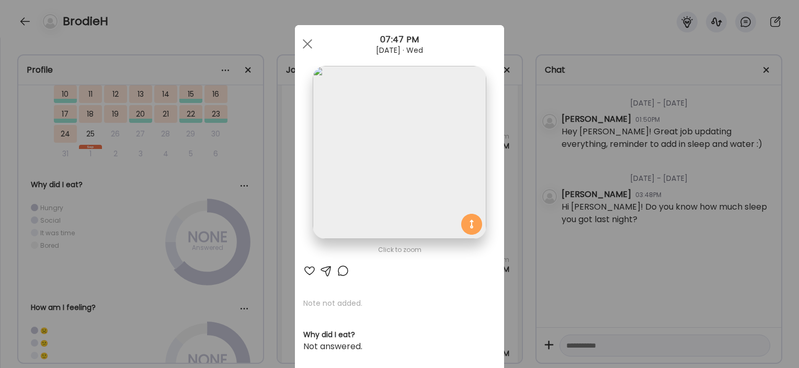
click at [254, 306] on div "Ate Coach Dashboard Wahoo! It’s official Take a moment to set up your Coach Pro…" at bounding box center [399, 184] width 799 height 368
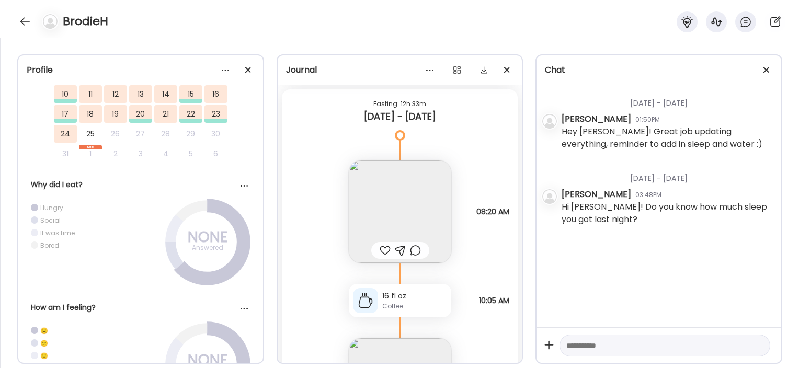
scroll to position [23625, 0]
click at [392, 219] on img at bounding box center [400, 210] width 102 height 102
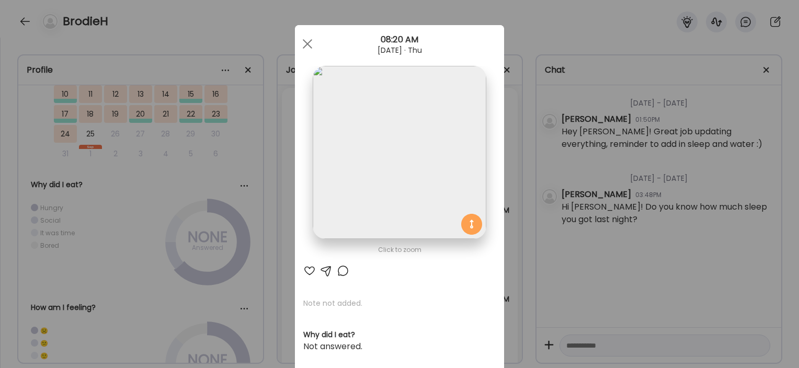
click at [247, 318] on div "Ate Coach Dashboard Wahoo! It’s official Take a moment to set up your Coach Pro…" at bounding box center [399, 184] width 799 height 368
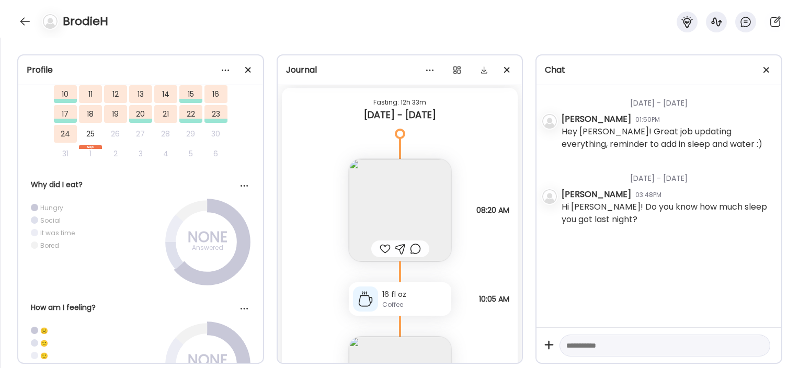
scroll to position [23791, 0]
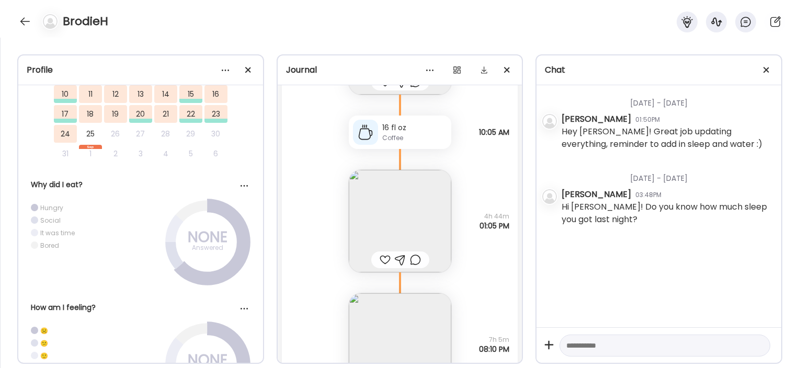
click at [376, 226] on img at bounding box center [400, 221] width 102 height 102
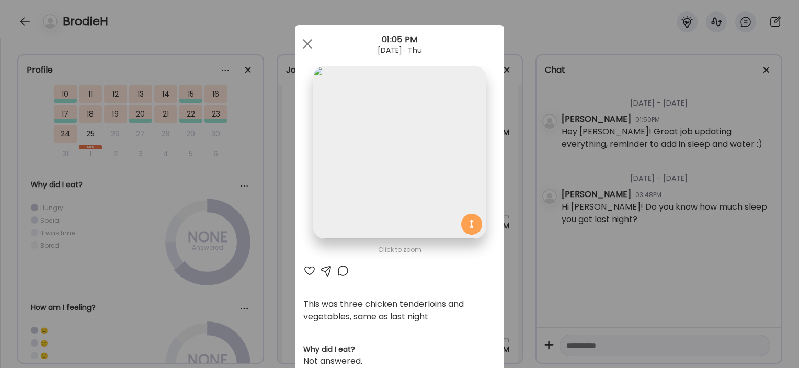
click at [256, 251] on div "Ate Coach Dashboard Wahoo! It’s official Take a moment to set up your Coach Pro…" at bounding box center [399, 184] width 799 height 368
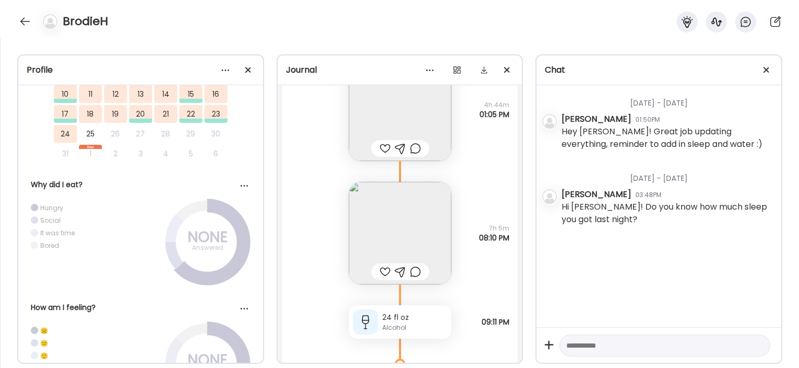
scroll to position [23905, 0]
click at [365, 226] on img at bounding box center [400, 230] width 102 height 102
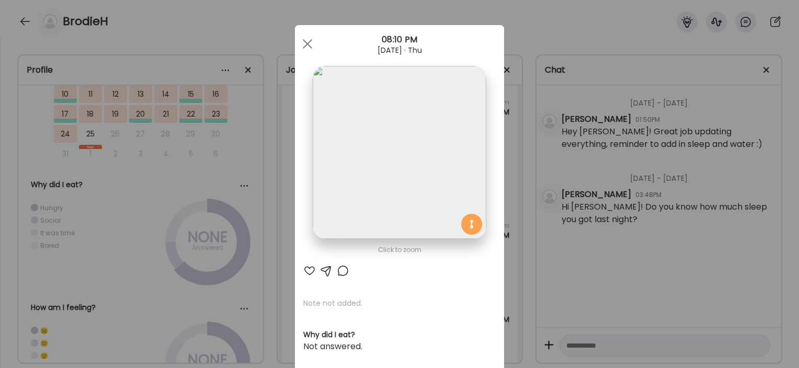
click at [264, 259] on div "Ate Coach Dashboard Wahoo! It’s official Take a moment to set up your Coach Pro…" at bounding box center [399, 184] width 799 height 368
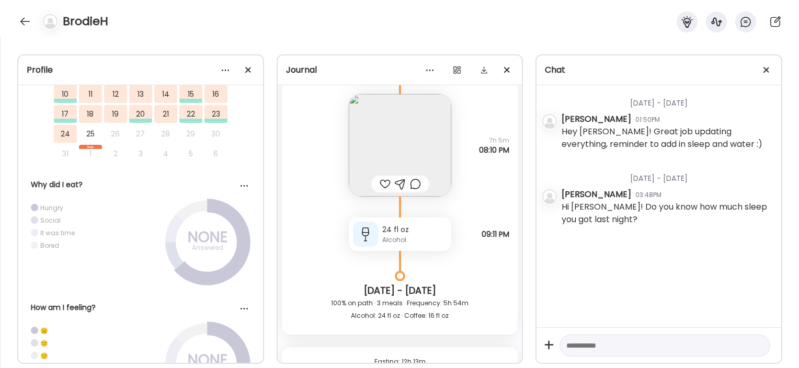
scroll to position [23993, 0]
click at [354, 233] on div at bounding box center [365, 231] width 25 height 25
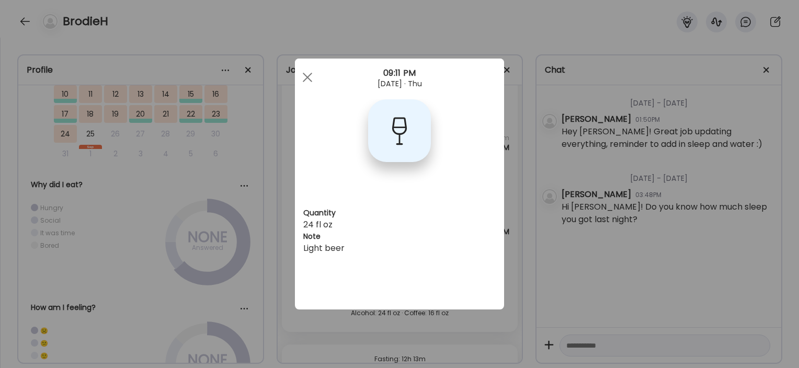
click at [274, 225] on div "Ate Coach Dashboard Wahoo! It’s official Take a moment to set up your Coach Pro…" at bounding box center [399, 184] width 799 height 368
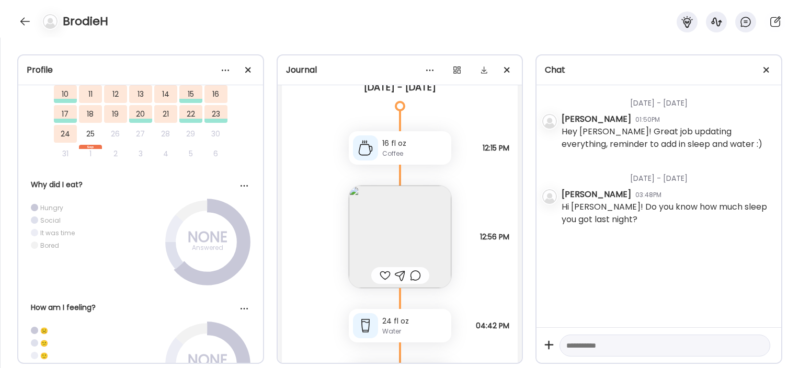
scroll to position [26887, 0]
click at [394, 235] on img at bounding box center [400, 237] width 102 height 102
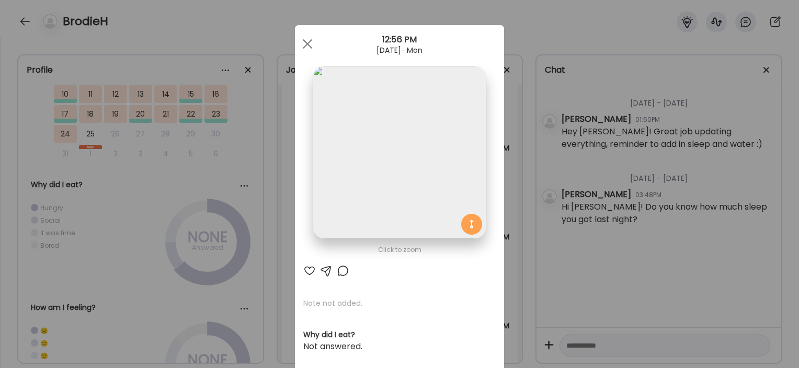
click at [248, 273] on div "Ate Coach Dashboard Wahoo! It’s official Take a moment to set up your Coach Pro…" at bounding box center [399, 184] width 799 height 368
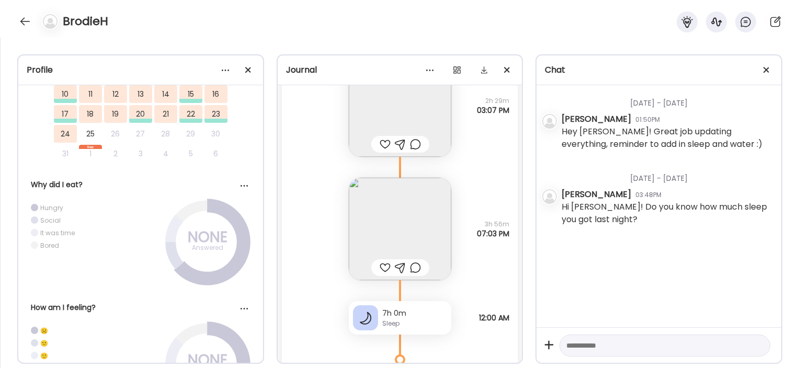
scroll to position [28209, 0]
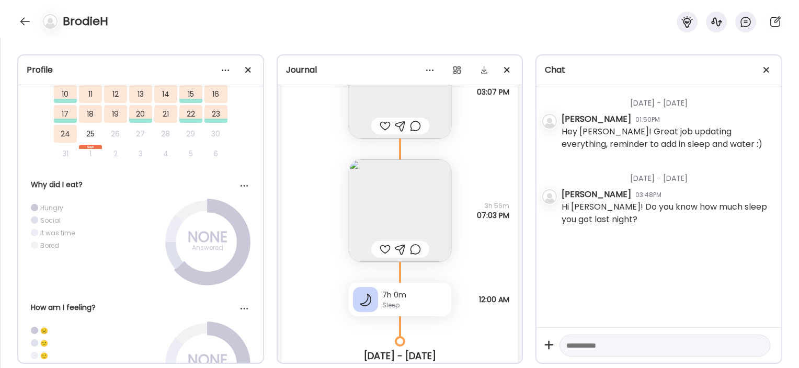
click at [366, 180] on img at bounding box center [400, 210] width 102 height 102
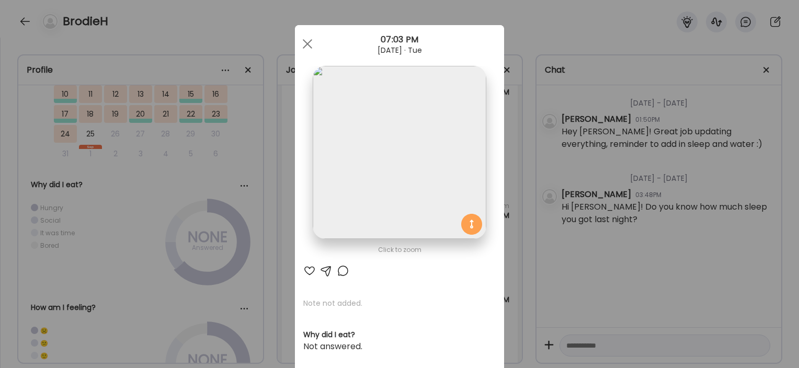
click at [285, 190] on div "Ate Coach Dashboard Wahoo! It’s official Take a moment to set up your Coach Pro…" at bounding box center [399, 184] width 799 height 368
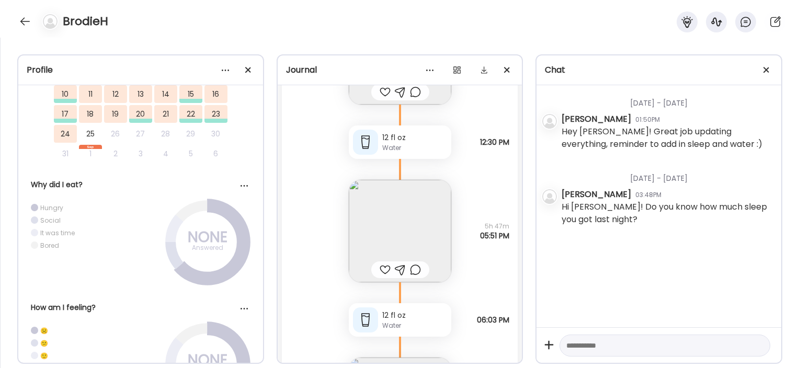
scroll to position [28745, 0]
click at [401, 210] on img at bounding box center [400, 230] width 102 height 102
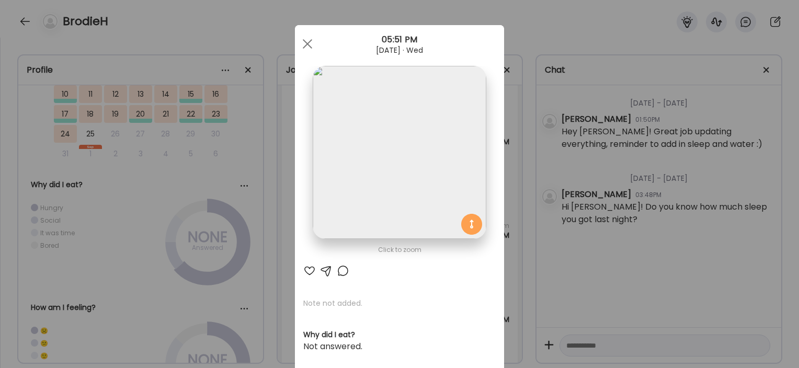
scroll to position [2, 0]
click at [262, 218] on div "Ate Coach Dashboard Wahoo! It’s official Take a moment to set up your Coach Pro…" at bounding box center [399, 184] width 799 height 368
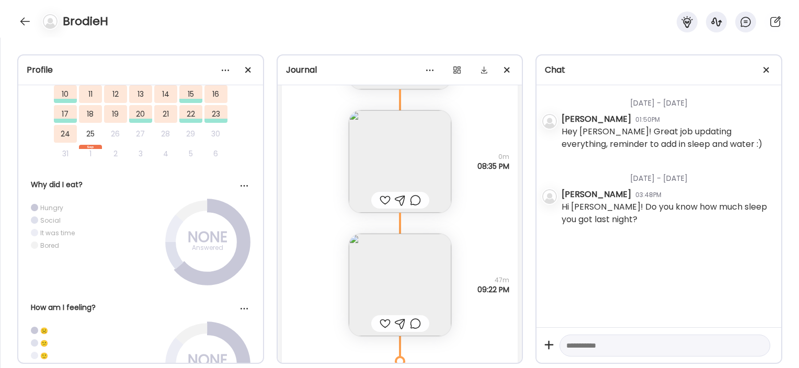
scroll to position [29114, 0]
click at [384, 274] on img at bounding box center [400, 286] width 102 height 102
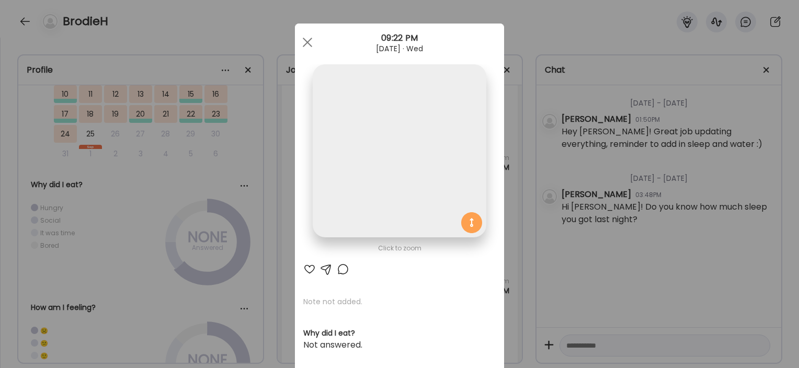
click at [229, 193] on div "Ate Coach Dashboard Wahoo! It’s official Take a moment to set up your Coach Pro…" at bounding box center [399, 184] width 799 height 368
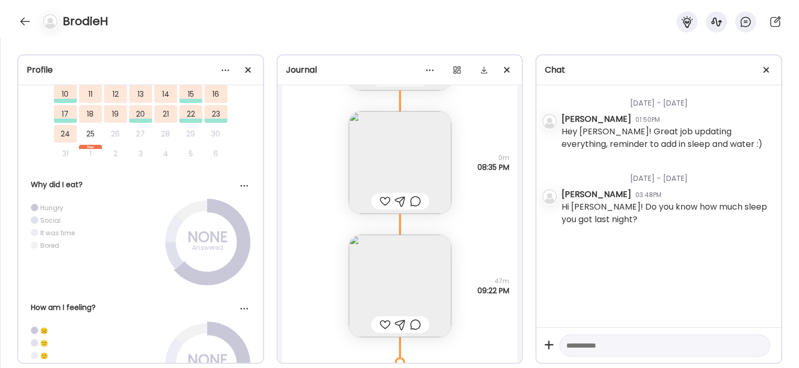
click at [370, 154] on img at bounding box center [400, 162] width 102 height 102
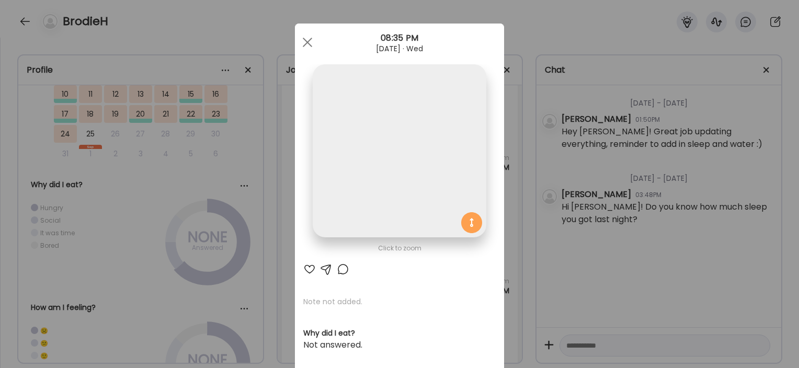
click at [264, 160] on div "Ate Coach Dashboard Wahoo! It’s official Take a moment to set up your Coach Pro…" at bounding box center [399, 184] width 799 height 368
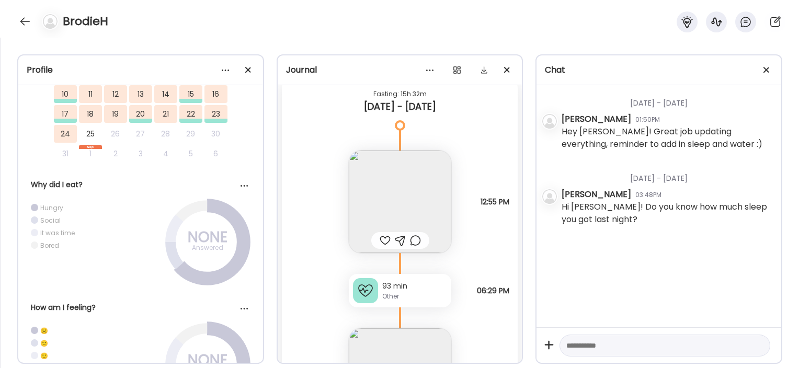
scroll to position [29469, 0]
click at [383, 182] on img at bounding box center [400, 201] width 102 height 102
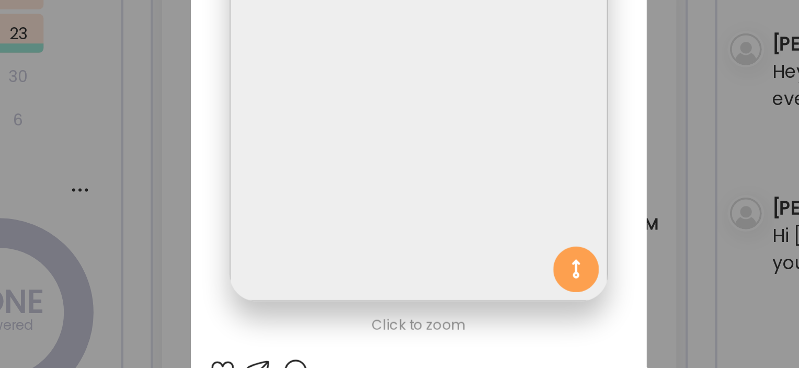
scroll to position [3, 0]
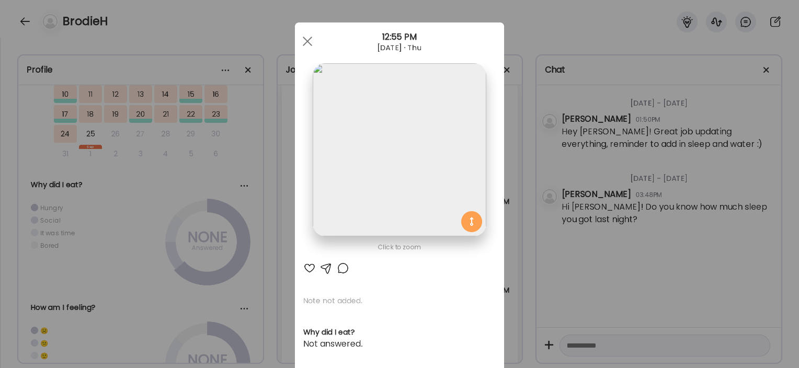
click at [280, 200] on div "Ate Coach Dashboard Wahoo! It’s official Take a moment to set up your Coach Pro…" at bounding box center [399, 184] width 799 height 368
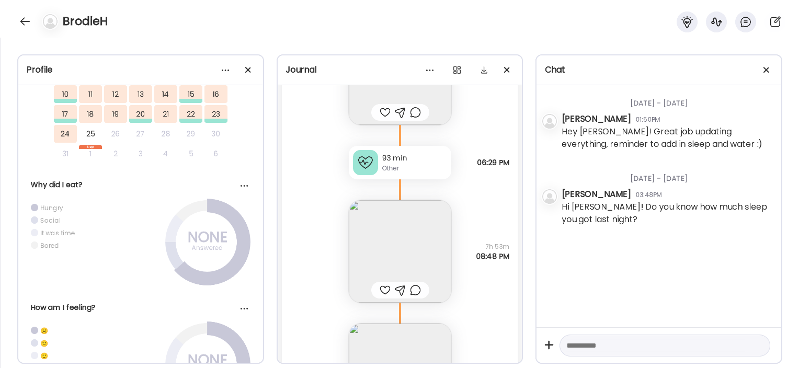
scroll to position [29596, 0]
click at [367, 148] on div "93 min Other" at bounding box center [400, 162] width 102 height 33
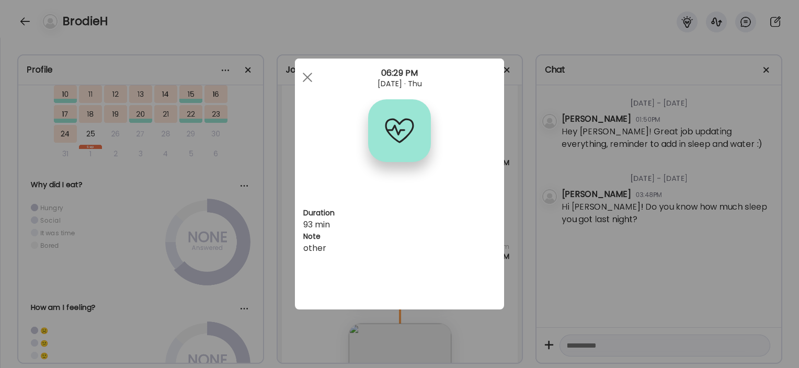
scroll to position [0, 0]
click at [276, 203] on div "Ate Coach Dashboard Wahoo! It’s official Take a moment to set up your Coach Pro…" at bounding box center [399, 184] width 799 height 368
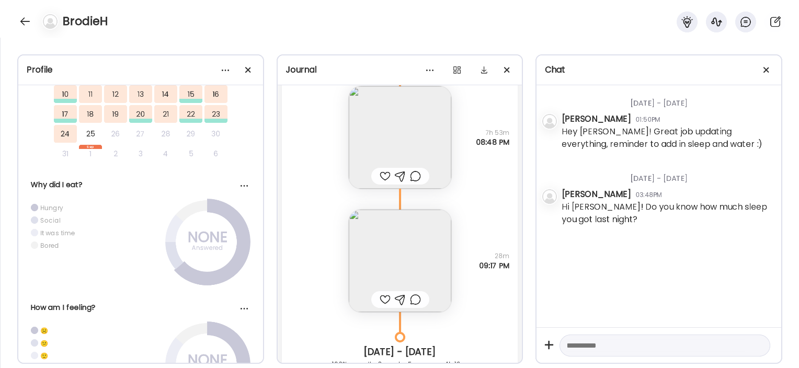
scroll to position [29711, 0]
click at [368, 117] on img at bounding box center [400, 137] width 102 height 102
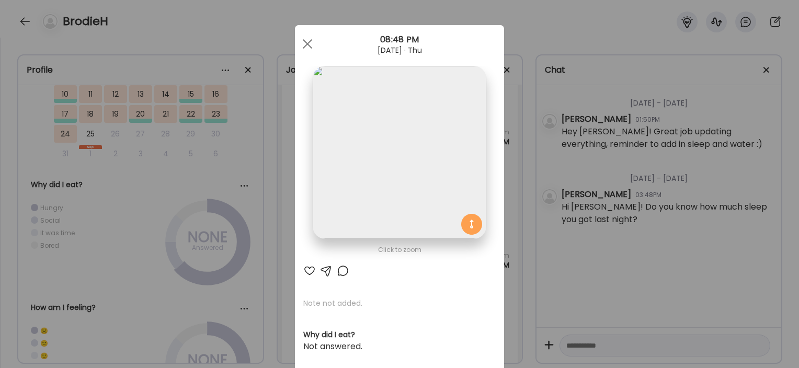
click at [272, 173] on div "Ate Coach Dashboard Wahoo! It’s official Take a moment to set up your Coach Pro…" at bounding box center [399, 184] width 799 height 368
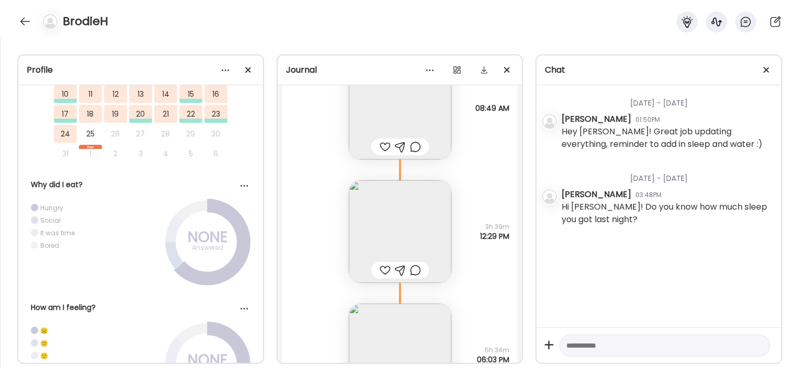
scroll to position [30138, 0]
click at [368, 225] on img at bounding box center [400, 226] width 102 height 102
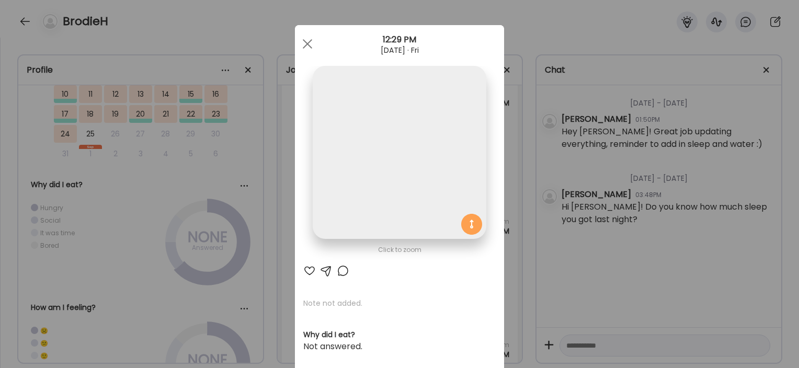
click at [264, 213] on div "Ate Coach Dashboard Wahoo! It’s official Take a moment to set up your Coach Pro…" at bounding box center [399, 184] width 799 height 368
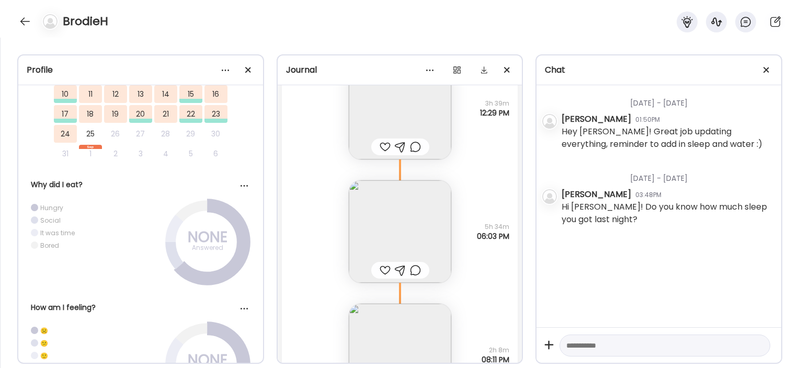
scroll to position [30257, 0]
click at [390, 209] on img at bounding box center [400, 231] width 102 height 102
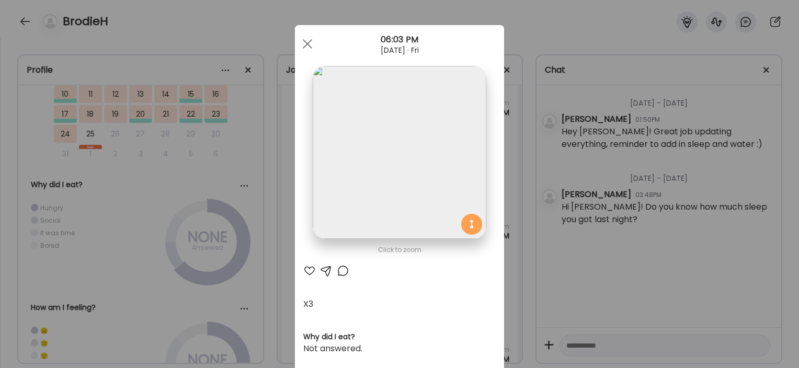
click at [251, 192] on div "Ate Coach Dashboard Wahoo! It’s official Take a moment to set up your Coach Pro…" at bounding box center [399, 184] width 799 height 368
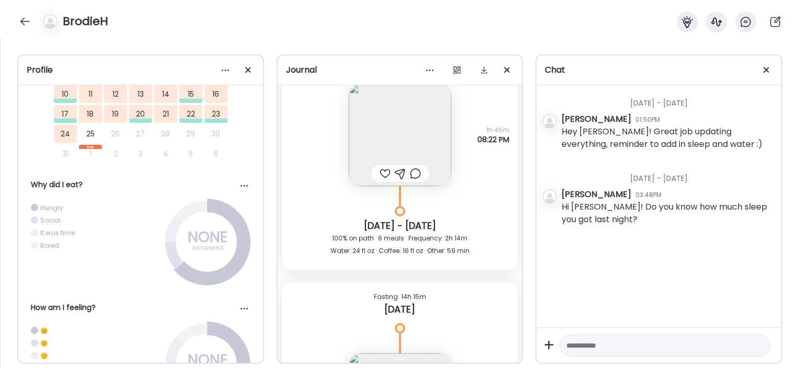
scroll to position [31513, 0]
click at [378, 103] on img at bounding box center [400, 135] width 102 height 102
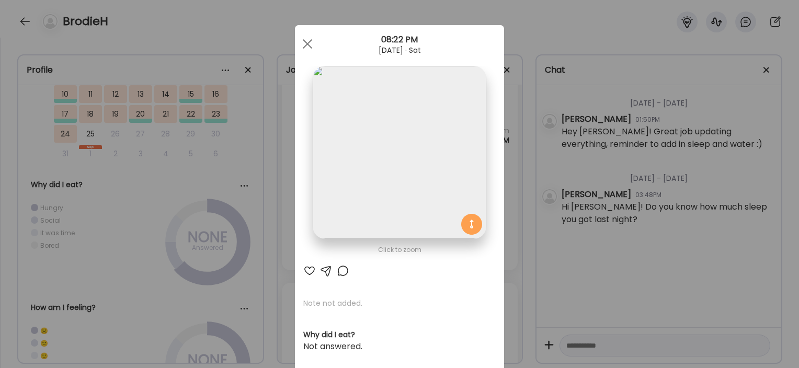
click at [237, 180] on div "Ate Coach Dashboard Wahoo! It’s official Take a moment to set up your Coach Pro…" at bounding box center [399, 184] width 799 height 368
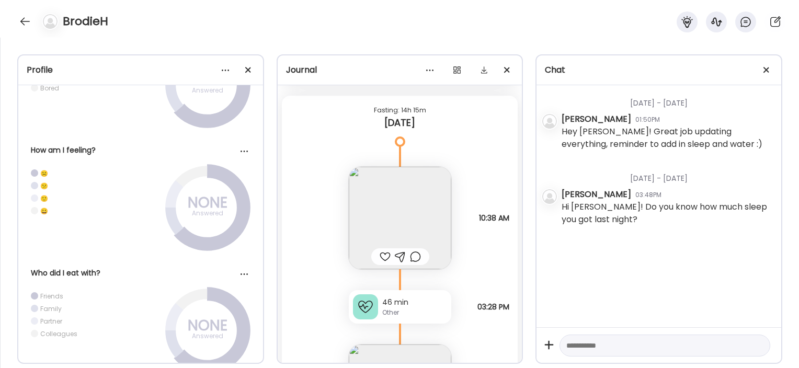
scroll to position [31704, 0]
click at [374, 195] on img at bounding box center [400, 214] width 102 height 102
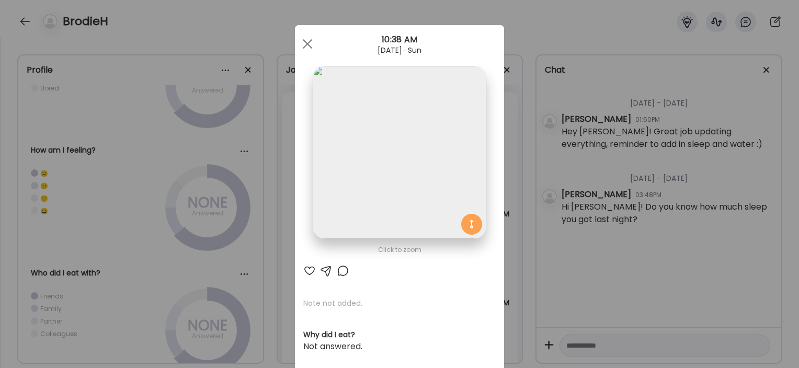
click at [282, 269] on div "Ate Coach Dashboard Wahoo! It’s official Take a moment to set up your Coach Pro…" at bounding box center [399, 184] width 799 height 368
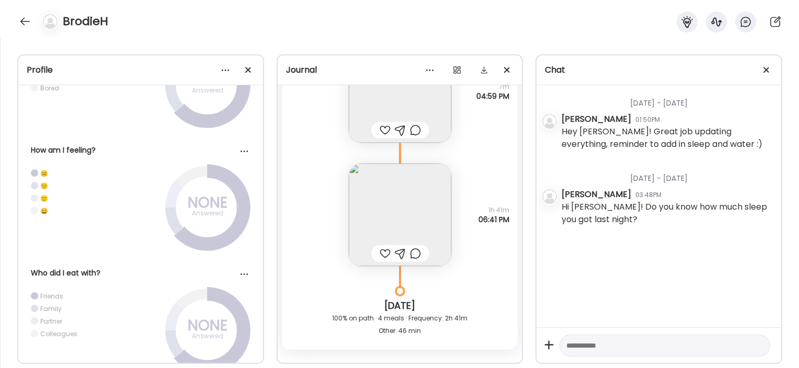
scroll to position [32126, 0]
click at [388, 205] on img at bounding box center [400, 216] width 102 height 102
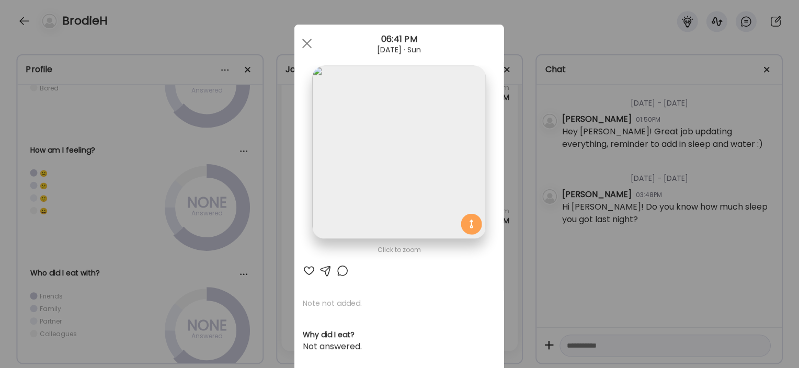
scroll to position [0, 0]
click at [276, 252] on div "Ate Coach Dashboard Wahoo! It’s official Take a moment to set up your Coach Pro…" at bounding box center [399, 184] width 799 height 368
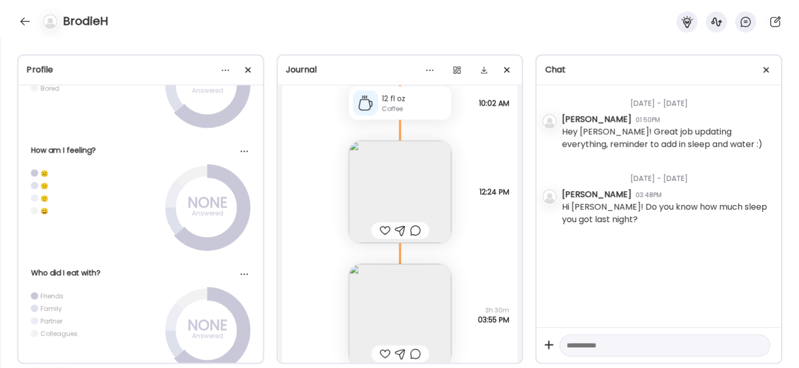
scroll to position [32668, 0]
